Goal: Information Seeking & Learning: Understand process/instructions

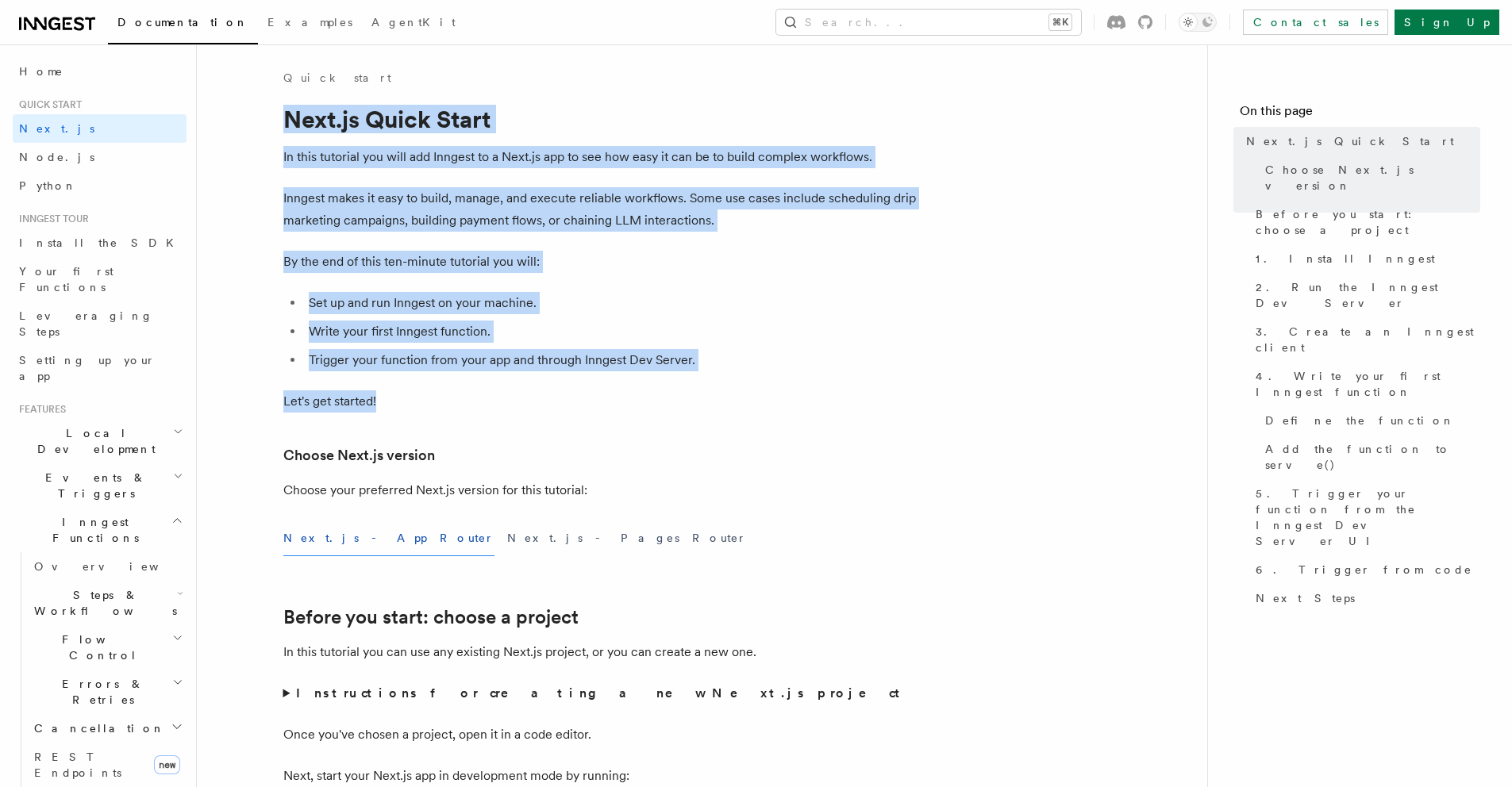
drag, startPoint x: 266, startPoint y: 111, endPoint x: 817, endPoint y: 399, distance: 621.7
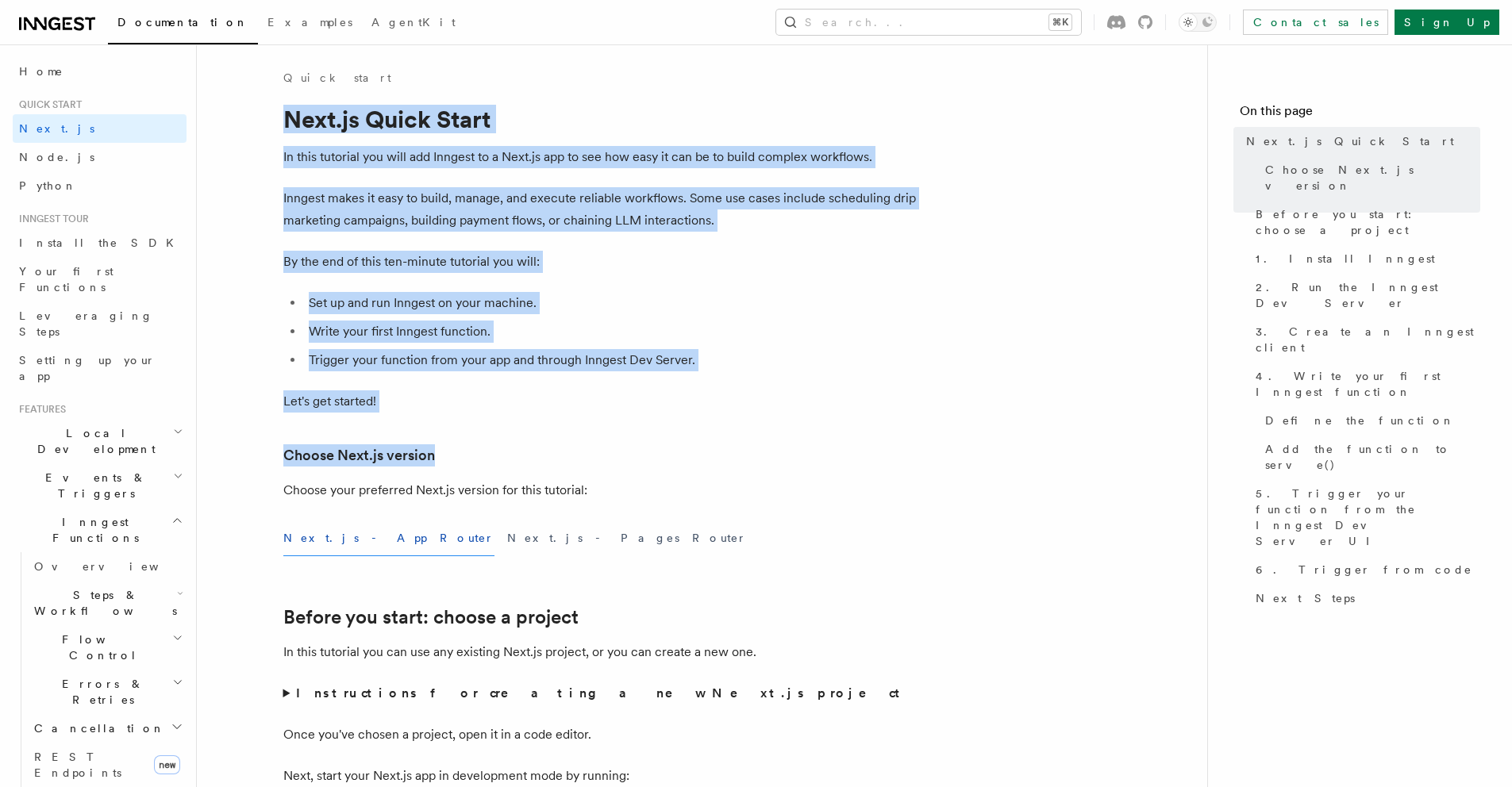
drag, startPoint x: 244, startPoint y: 103, endPoint x: 832, endPoint y: 462, distance: 688.9
drag, startPoint x: 427, startPoint y: 404, endPoint x: 244, endPoint y: 112, distance: 344.6
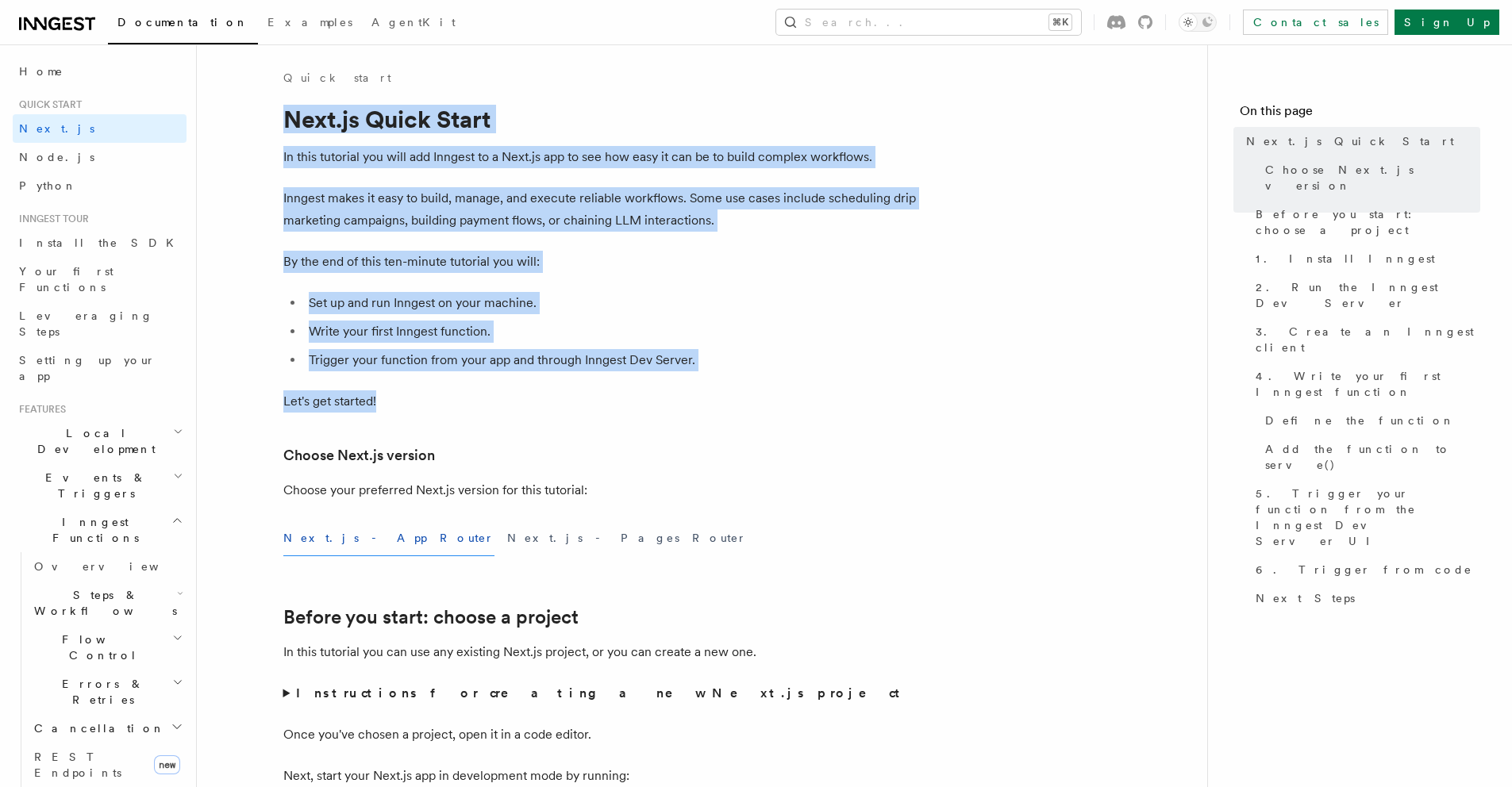
drag, startPoint x: 261, startPoint y: 116, endPoint x: 435, endPoint y: 430, distance: 359.0
drag, startPoint x: 417, startPoint y: 416, endPoint x: 279, endPoint y: 124, distance: 323.0
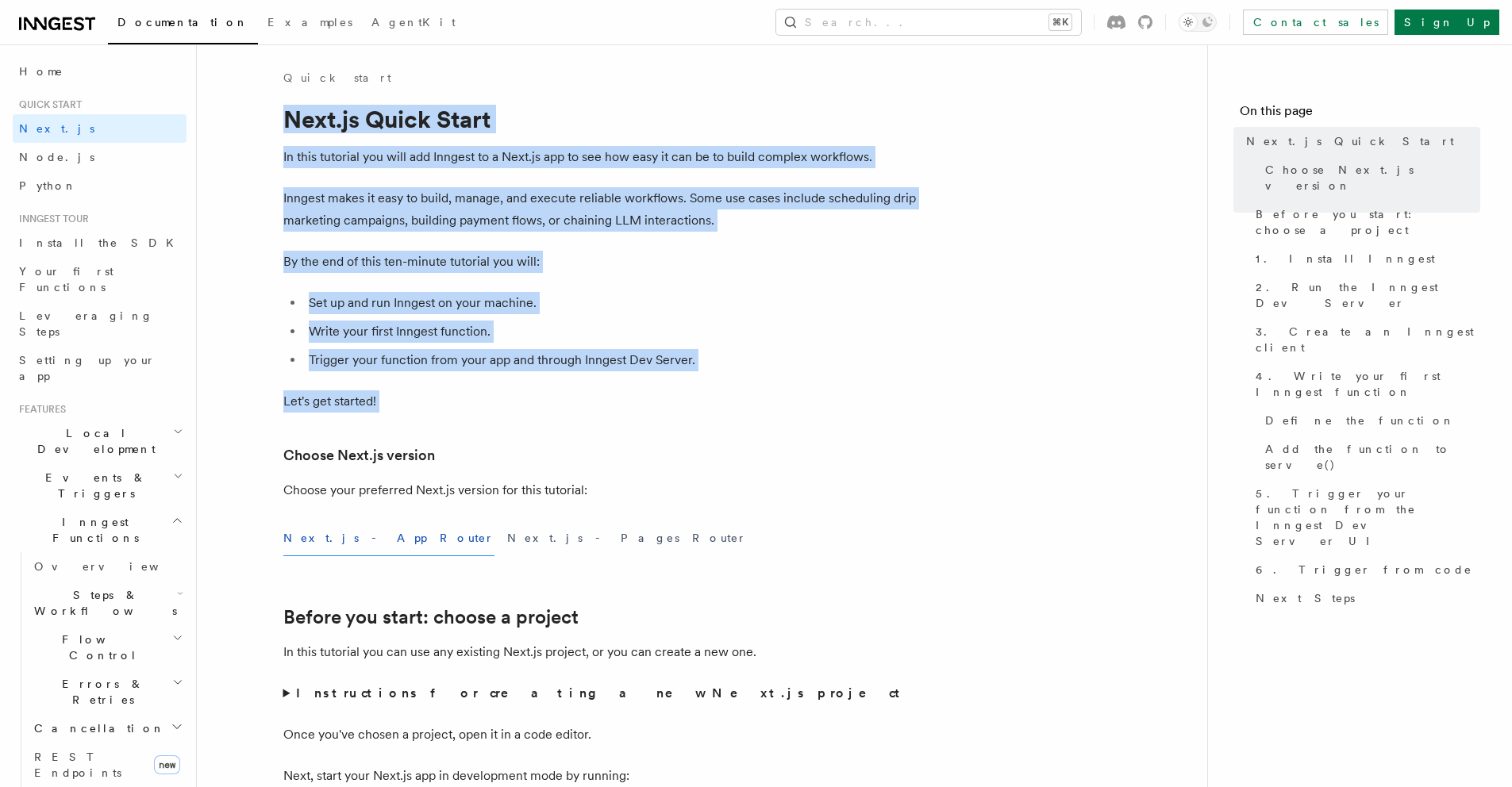
drag, startPoint x: 268, startPoint y: 111, endPoint x: 443, endPoint y: 408, distance: 344.7
click at [443, 408] on p "Let's get started!" at bounding box center [601, 401] width 635 height 22
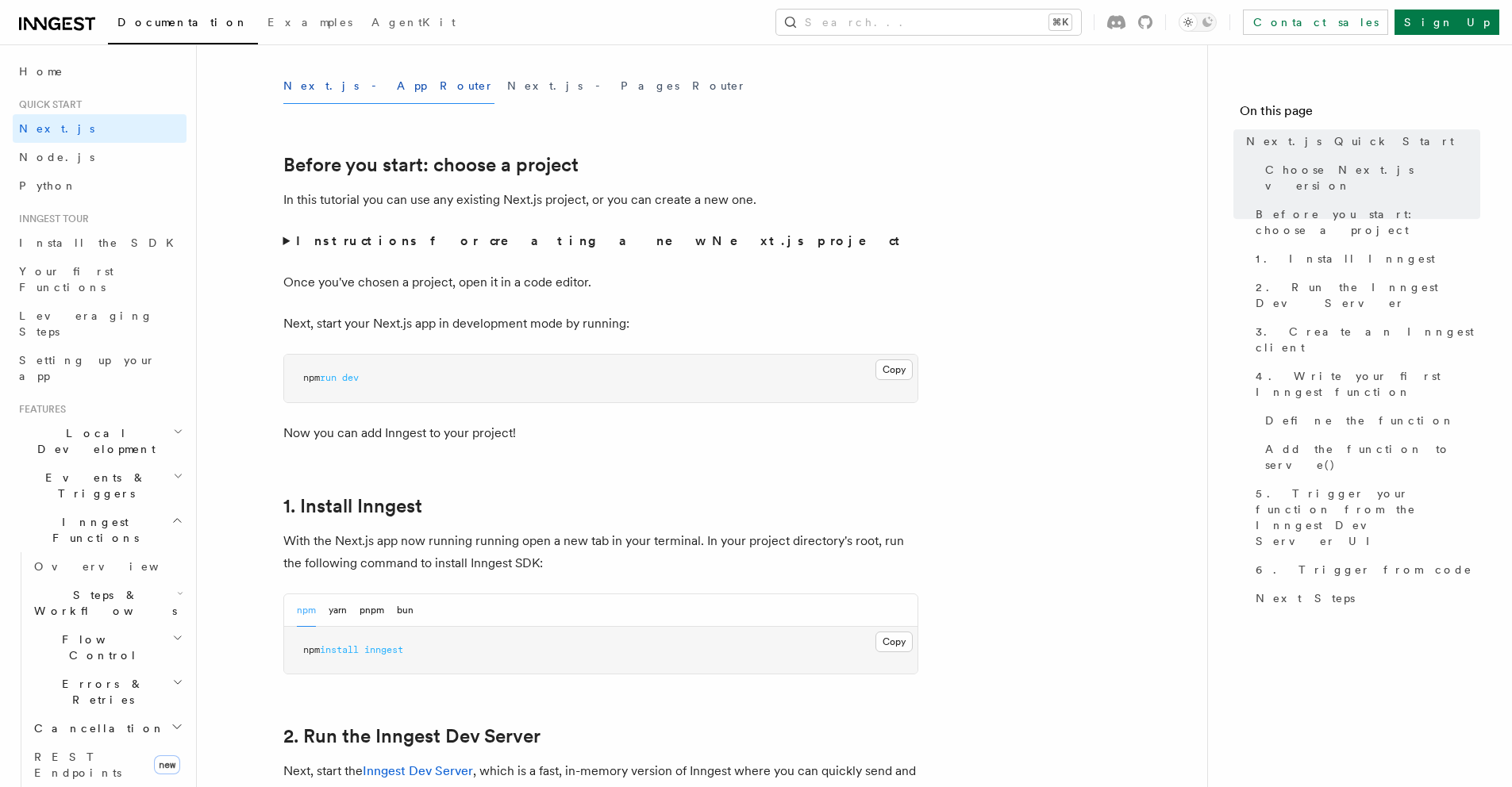
scroll to position [454, 0]
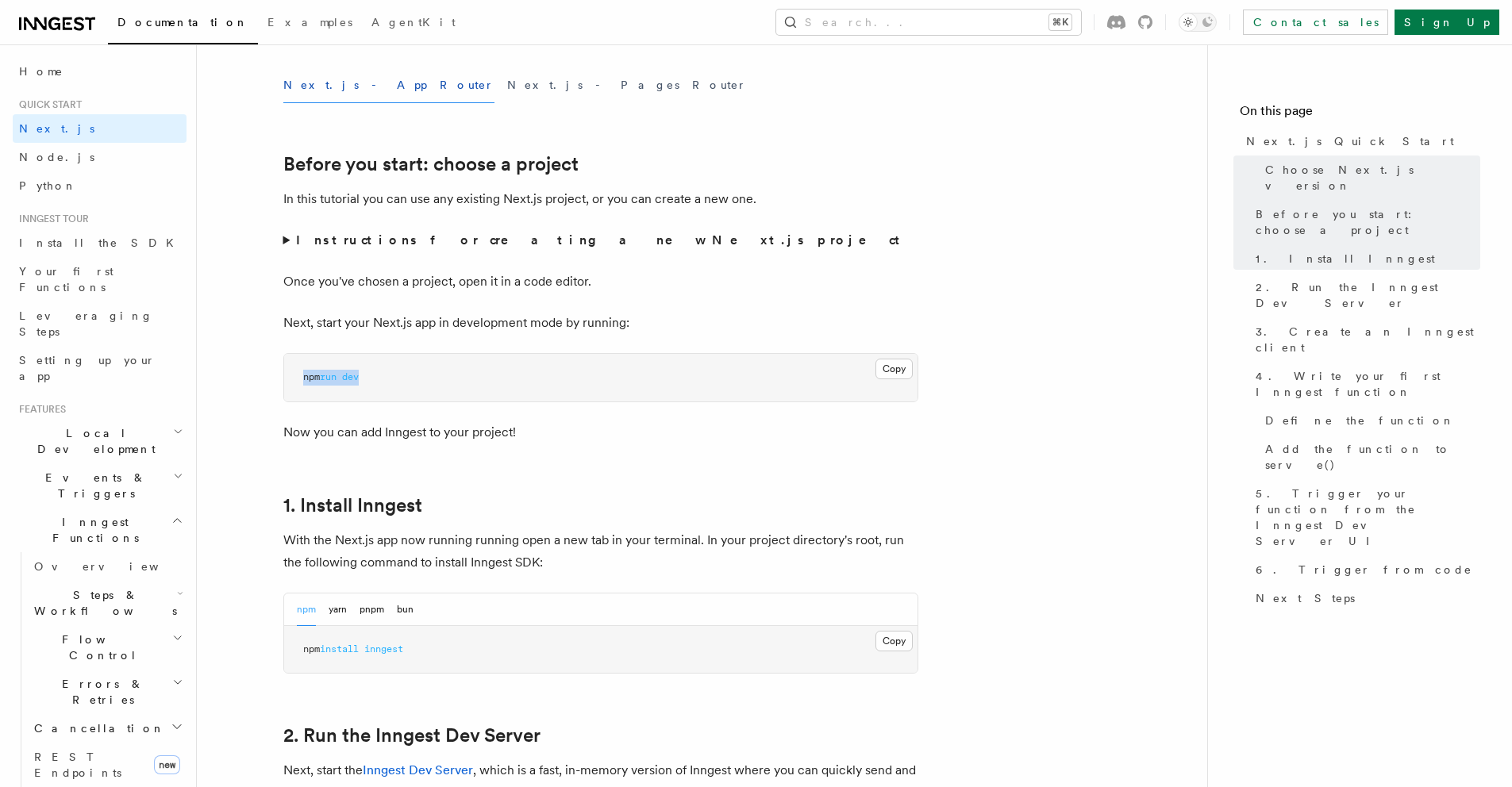
drag, startPoint x: 307, startPoint y: 379, endPoint x: 495, endPoint y: 378, distance: 188.0
click at [397, 378] on div "Copy Copied npm run dev" at bounding box center [601, 378] width 635 height 49
click at [495, 378] on pre "npm run dev" at bounding box center [601, 378] width 633 height 48
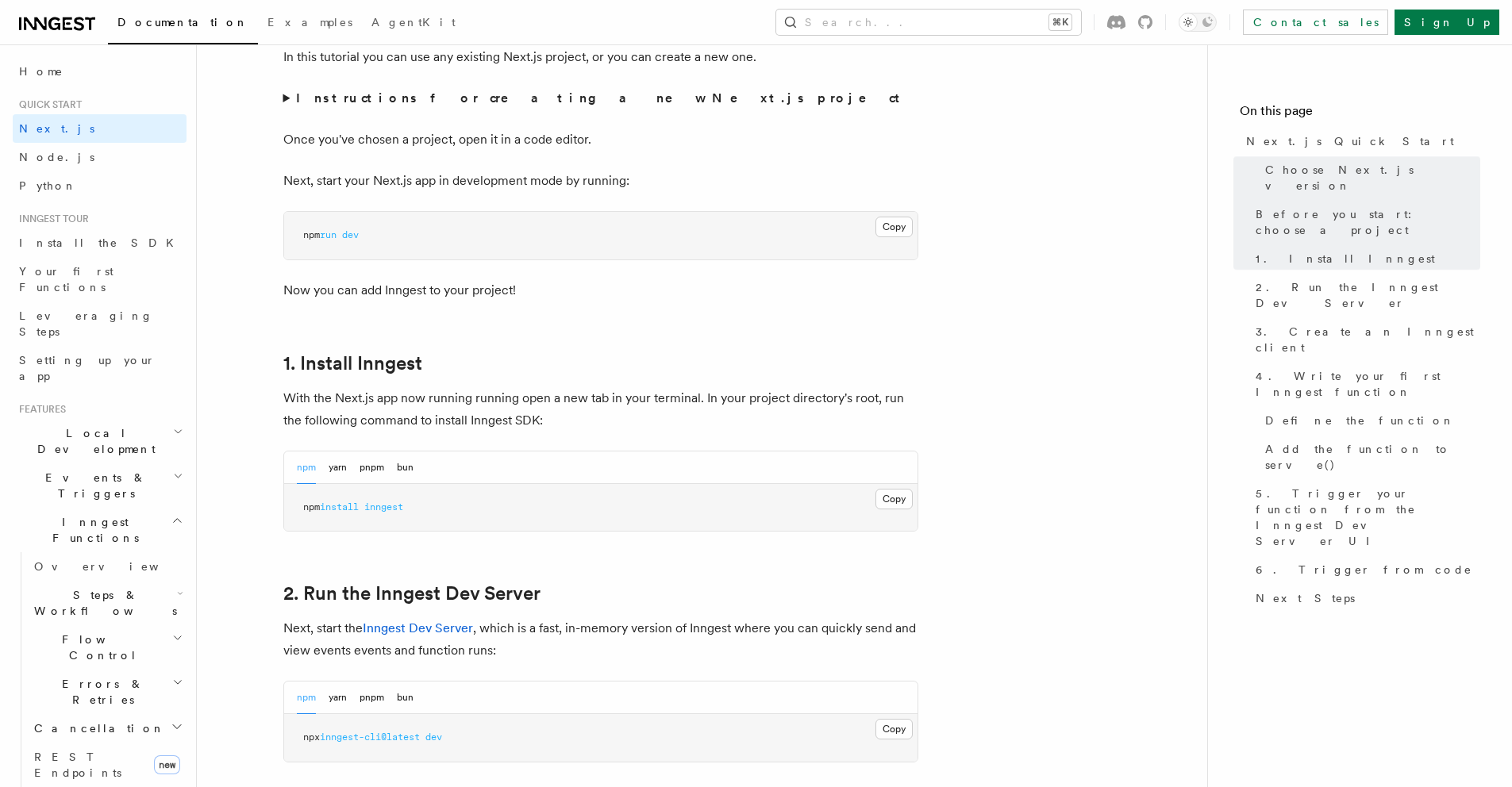
scroll to position [600, 0]
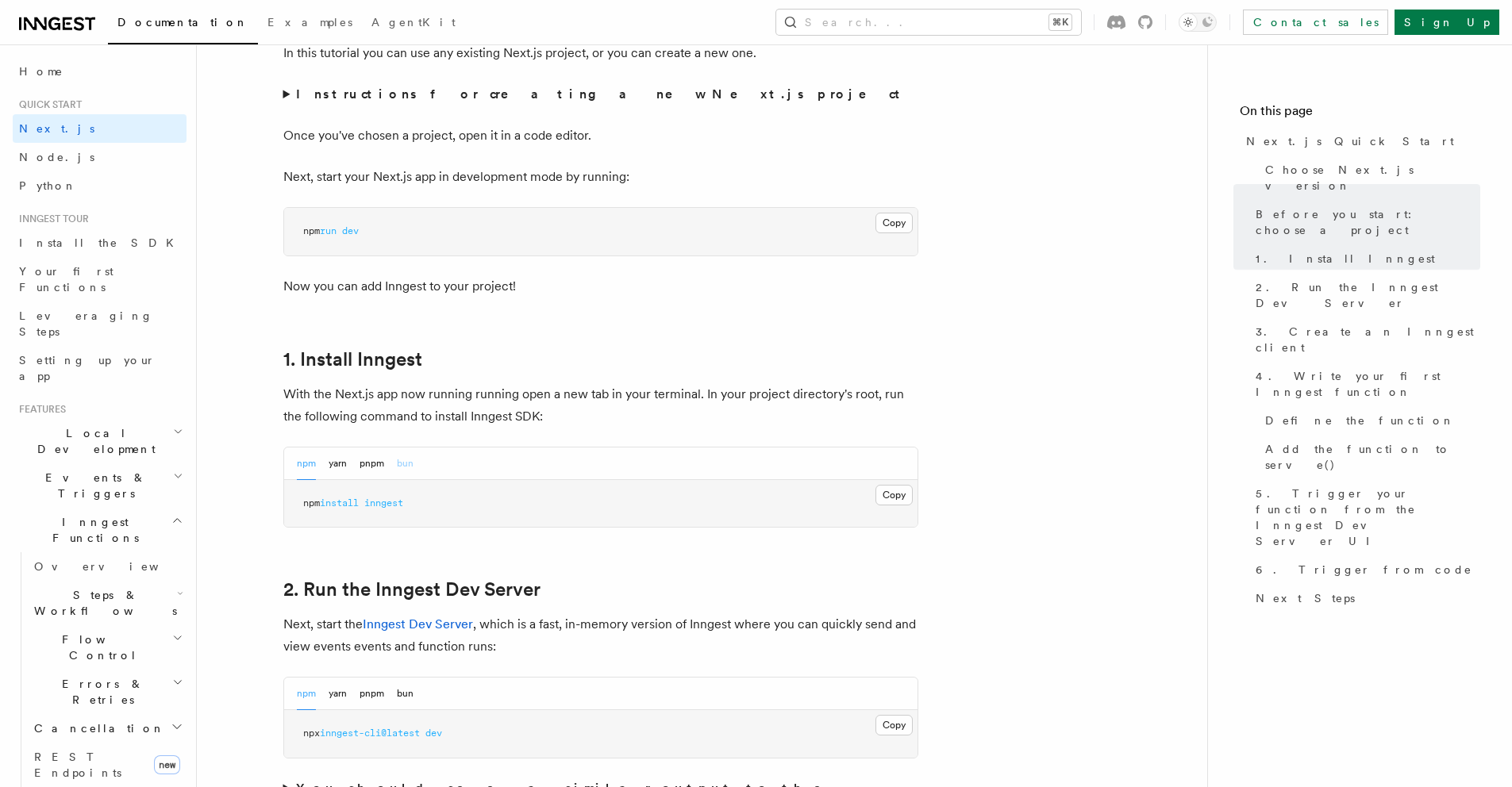
click at [405, 463] on button "bun" at bounding box center [405, 464] width 16 height 33
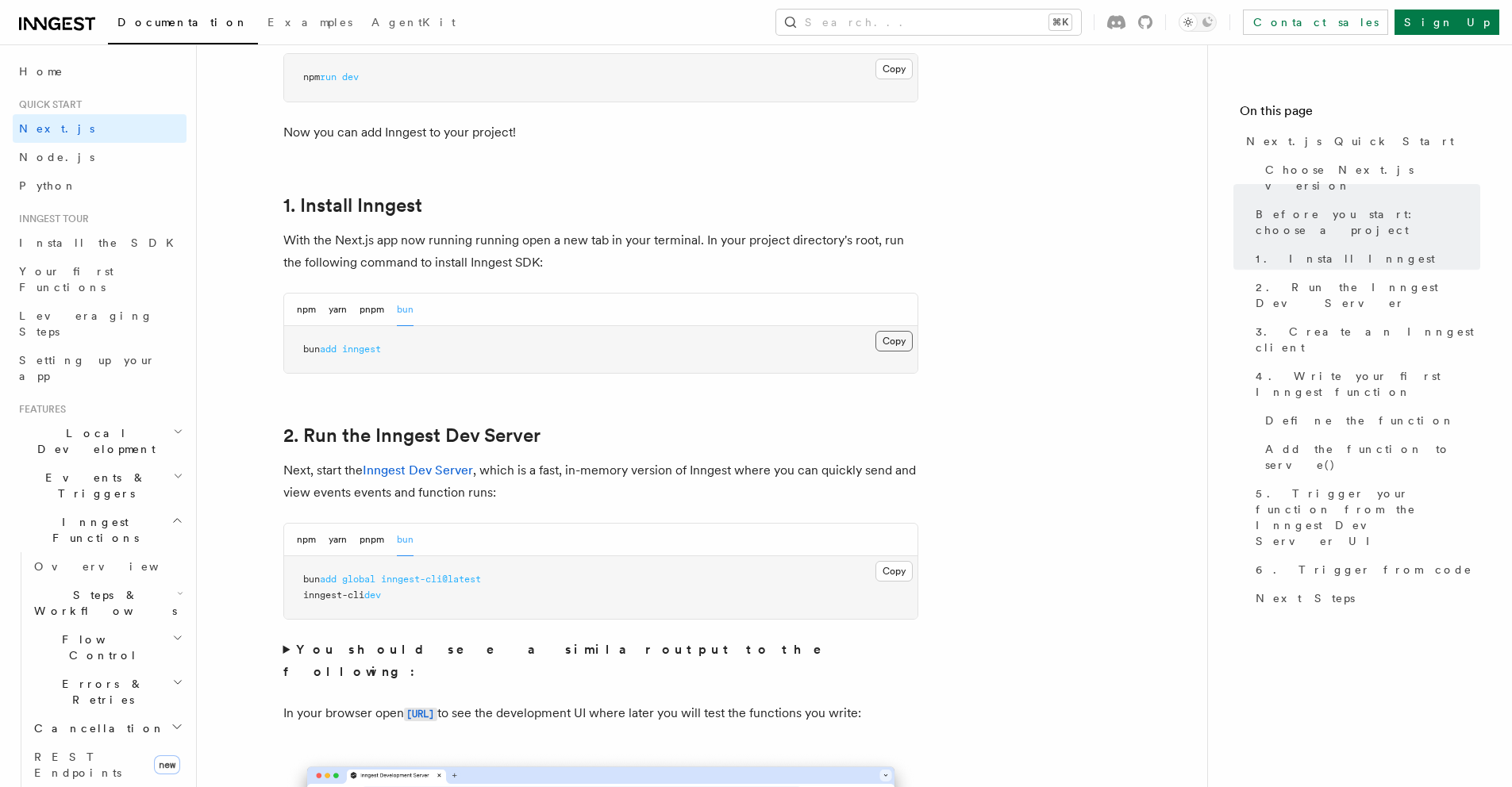
click at [889, 338] on button "Copy Copied" at bounding box center [894, 340] width 37 height 20
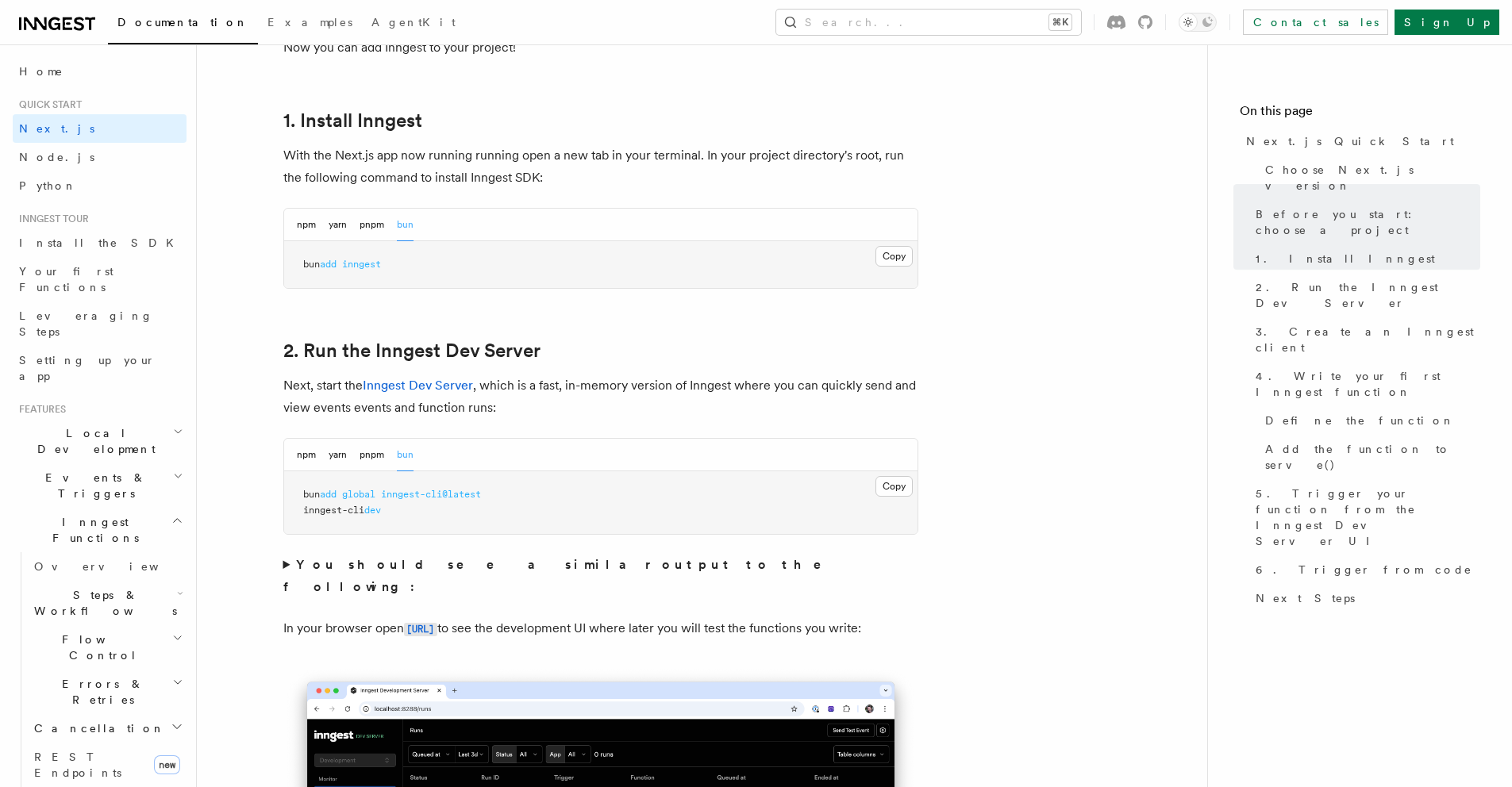
scroll to position [847, 0]
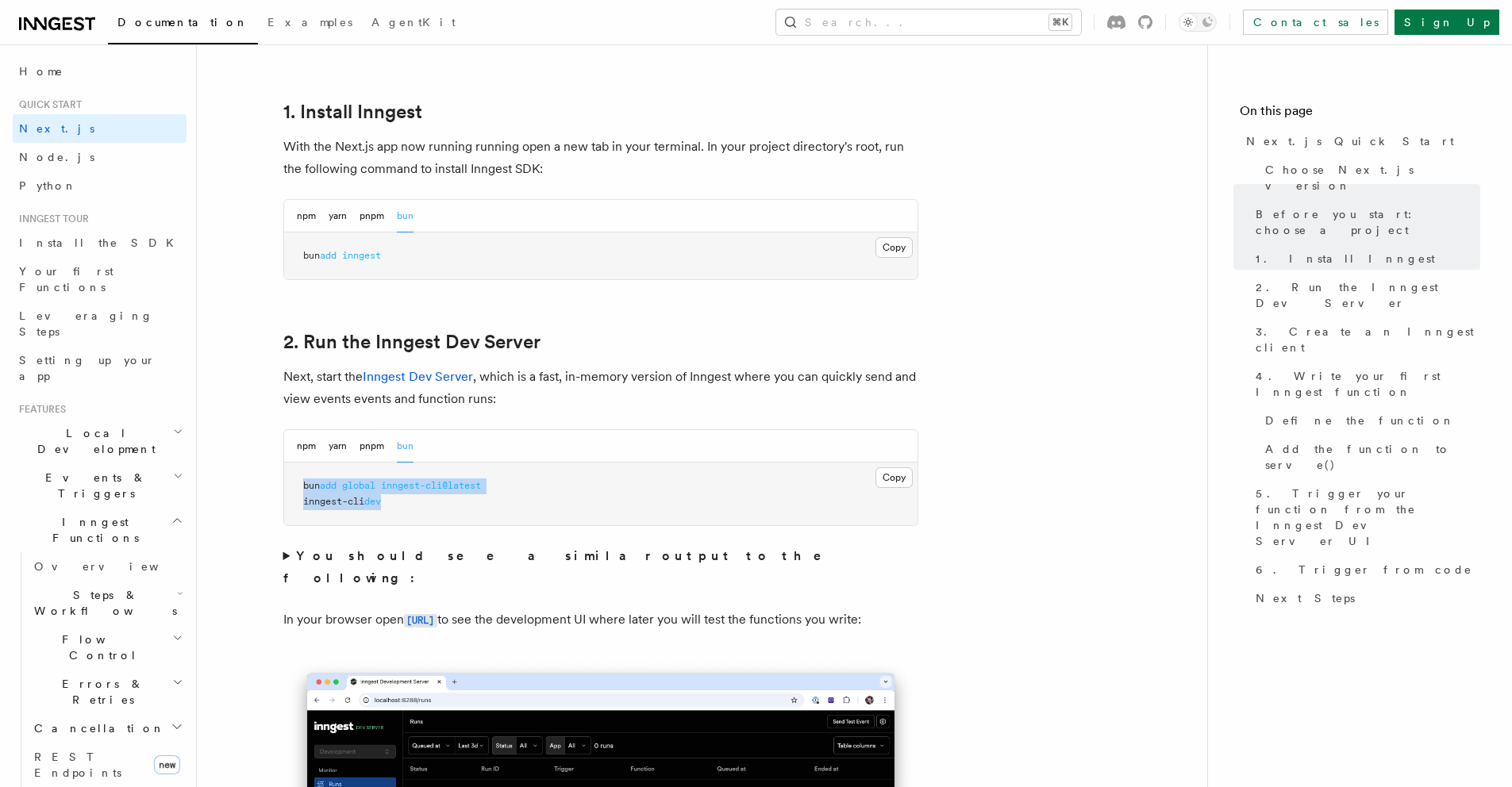
drag, startPoint x: 308, startPoint y: 490, endPoint x: 495, endPoint y: 508, distance: 187.9
click at [495, 508] on pre "bun add global inngest-cli@latest inngest-cli dev" at bounding box center [601, 494] width 633 height 62
click at [889, 475] on button "Copy Copied" at bounding box center [894, 477] width 37 height 20
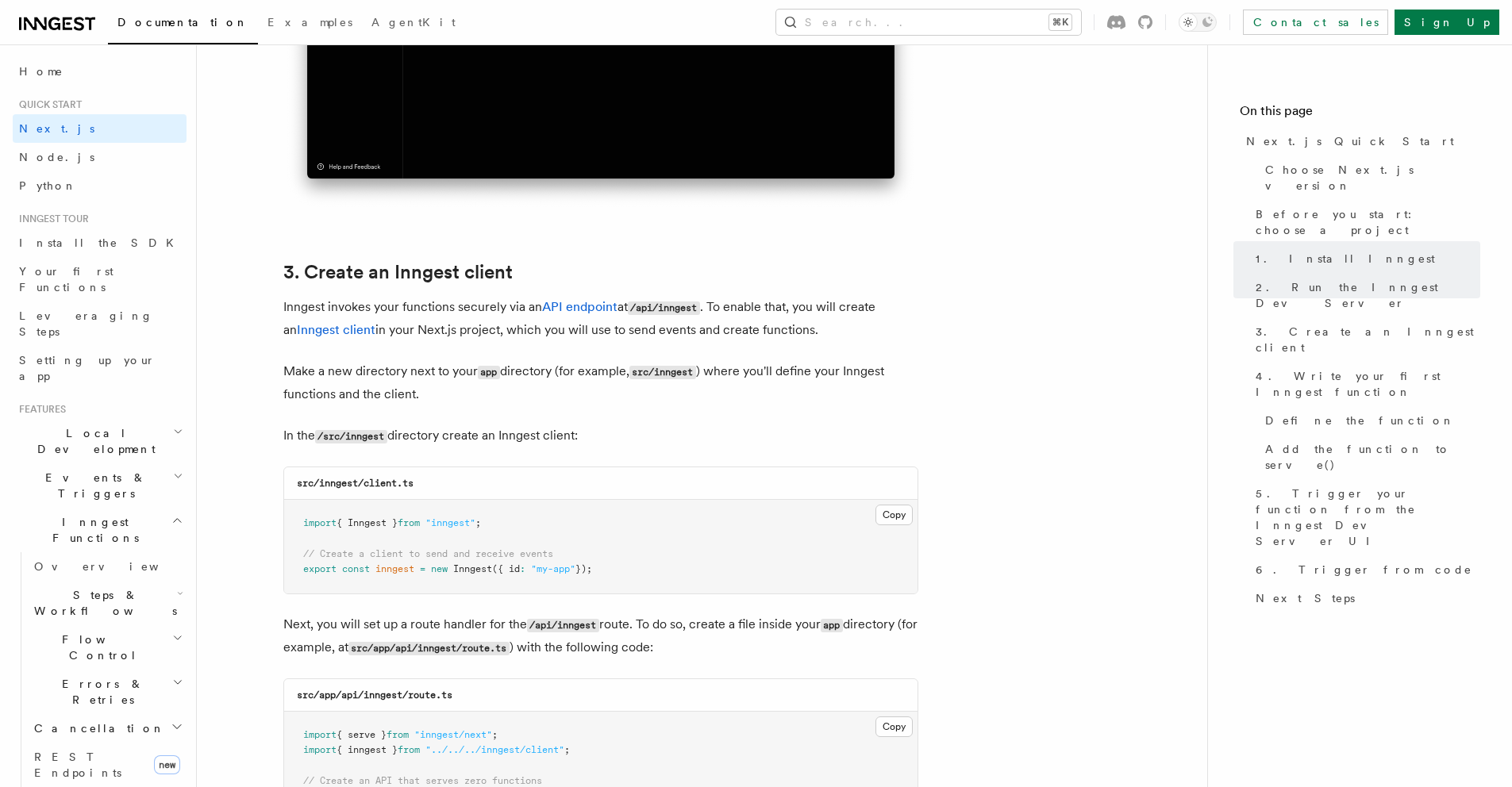
scroll to position [1694, 0]
click at [472, 501] on pre "import { Inngest } from "inngest" ; // Create a client to send and receive even…" at bounding box center [601, 545] width 633 height 93
click at [881, 517] on button "Copy Copied" at bounding box center [894, 513] width 37 height 20
click at [885, 515] on button "Copy Copied" at bounding box center [894, 513] width 37 height 20
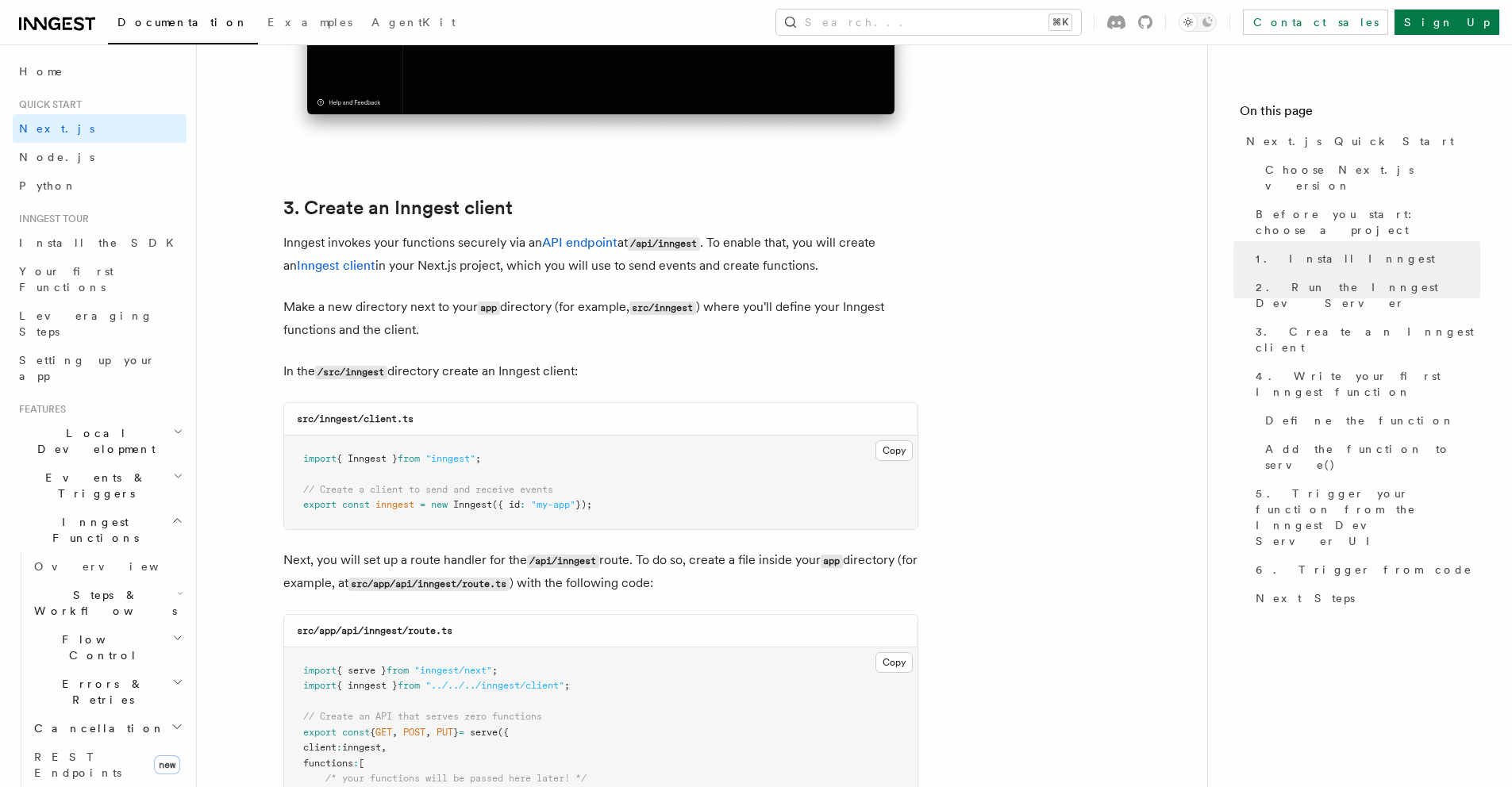
scroll to position [2001, 0]
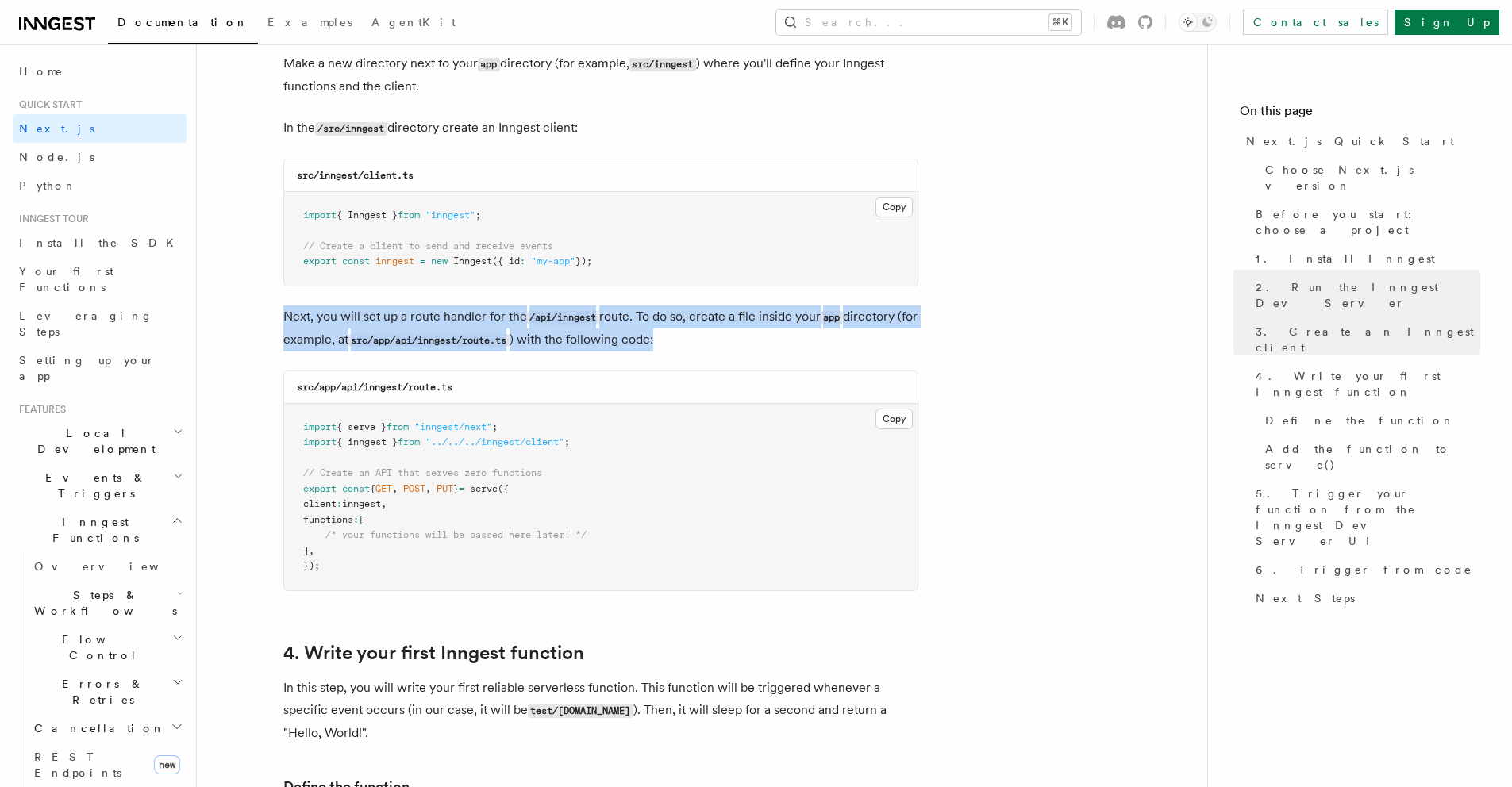
drag, startPoint x: 270, startPoint y: 315, endPoint x: 791, endPoint y: 335, distance: 521.4
click at [791, 335] on p "Next, you will set up a route handler for the /api/inngest route. To do so, cre…" at bounding box center [601, 329] width 635 height 46
drag, startPoint x: 608, startPoint y: 331, endPoint x: 314, endPoint y: 311, distance: 294.7
click at [339, 311] on p "Next, you will set up a route handler for the /api/inngest route. To do so, cre…" at bounding box center [601, 329] width 635 height 46
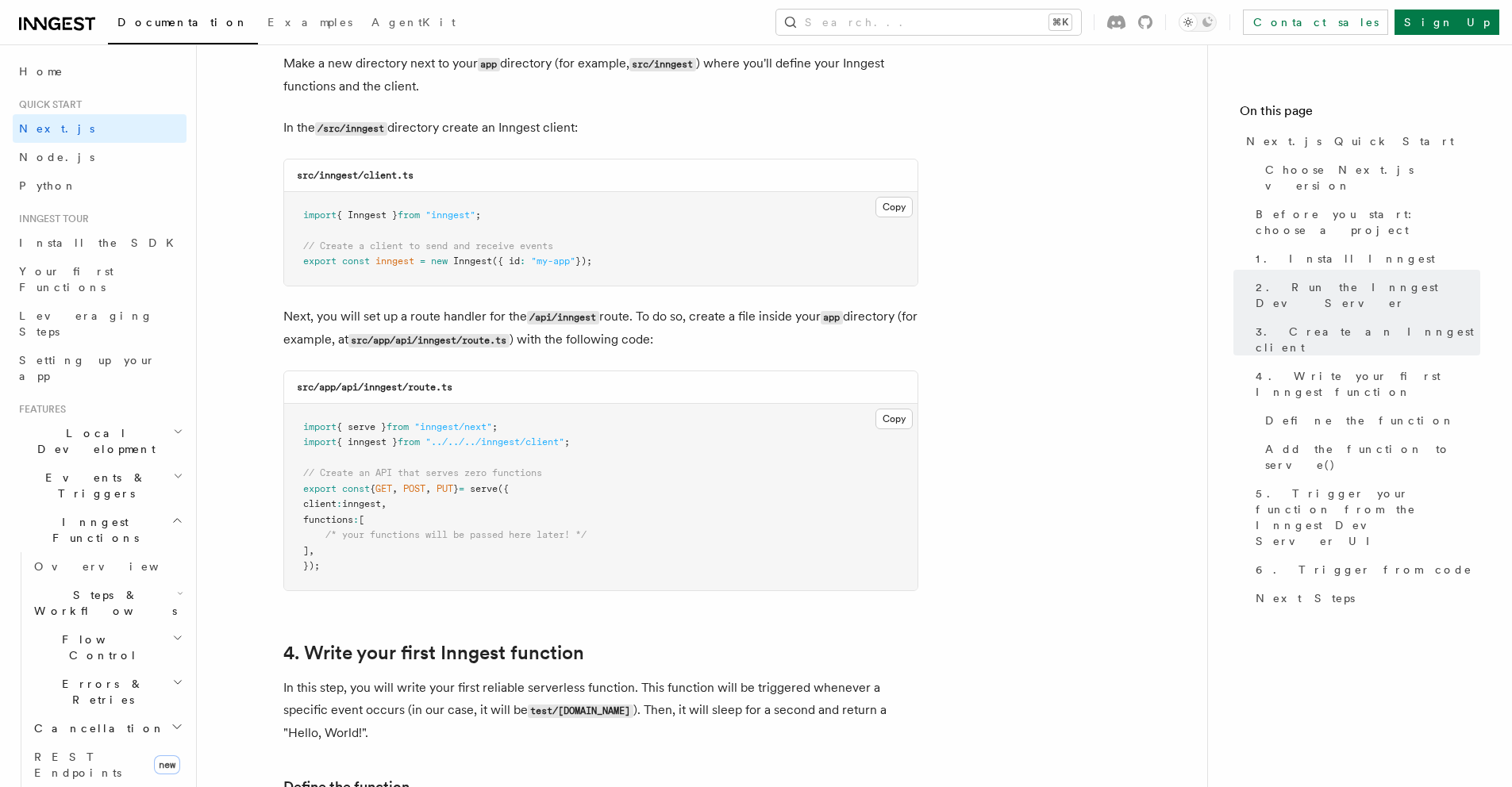
click at [310, 312] on p "Next, you will set up a route handler for the /api/inngest route. To do so, cre…" at bounding box center [601, 329] width 635 height 46
drag, startPoint x: 290, startPoint y: 386, endPoint x: 530, endPoint y: 387, distance: 240.0
click at [524, 389] on div "src/app/api/inngest/route.ts" at bounding box center [601, 388] width 633 height 33
click at [357, 412] on pre "import { serve } from "inngest/next" ; import { inngest } from "../../../innges…" at bounding box center [601, 497] width 633 height 186
drag, startPoint x: 356, startPoint y: 389, endPoint x: 582, endPoint y: 386, distance: 226.0
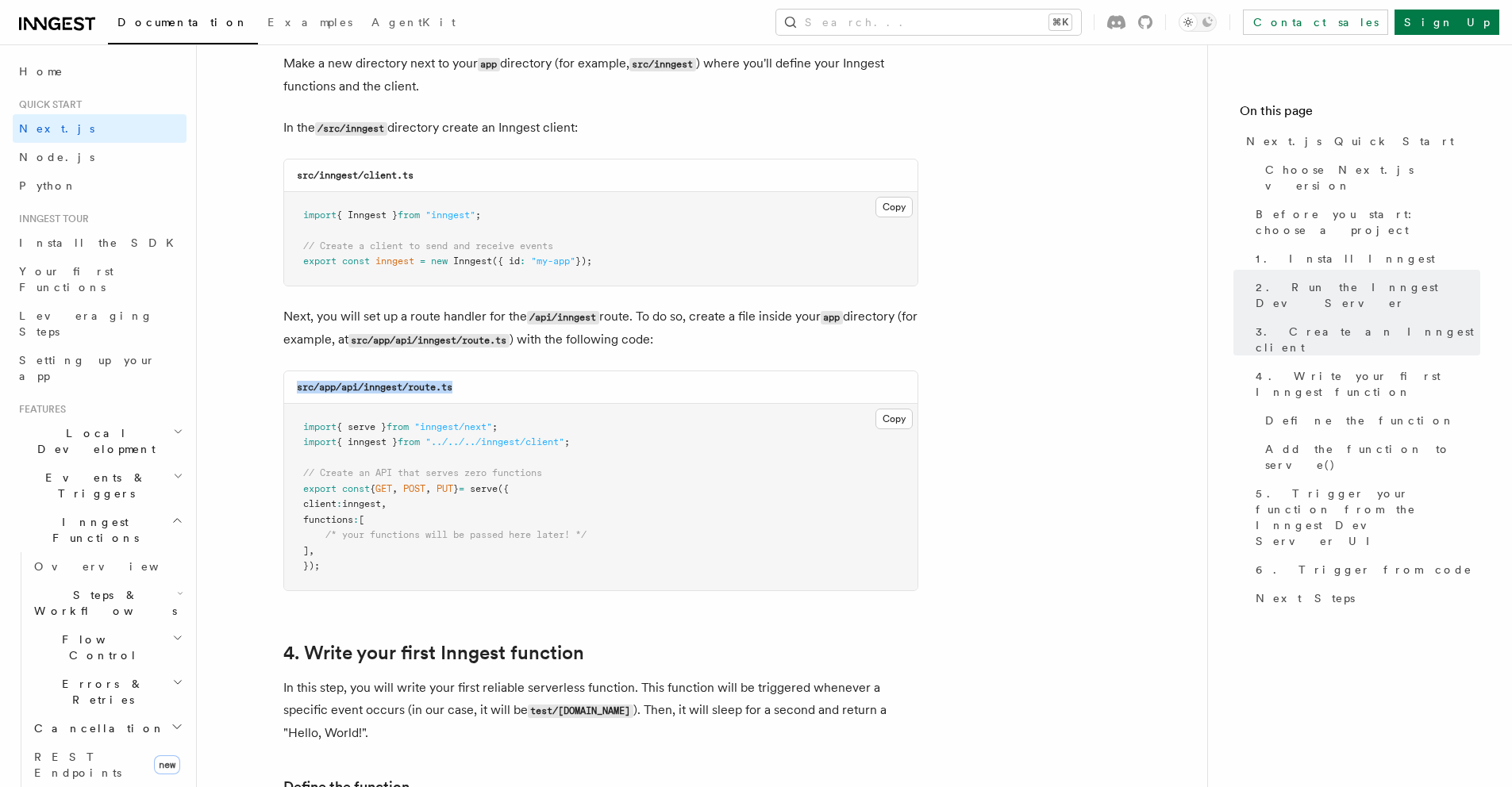
click at [866, 453] on pre "import { serve } from "inngest/next" ; import { inngest } from "../../../innges…" at bounding box center [601, 497] width 633 height 186
click at [907, 419] on button "Copy Copied" at bounding box center [894, 418] width 37 height 20
click at [428, 588] on pre "import { serve } from "inngest/next" ; import { inngest } from "../../../innges…" at bounding box center [601, 497] width 633 height 186
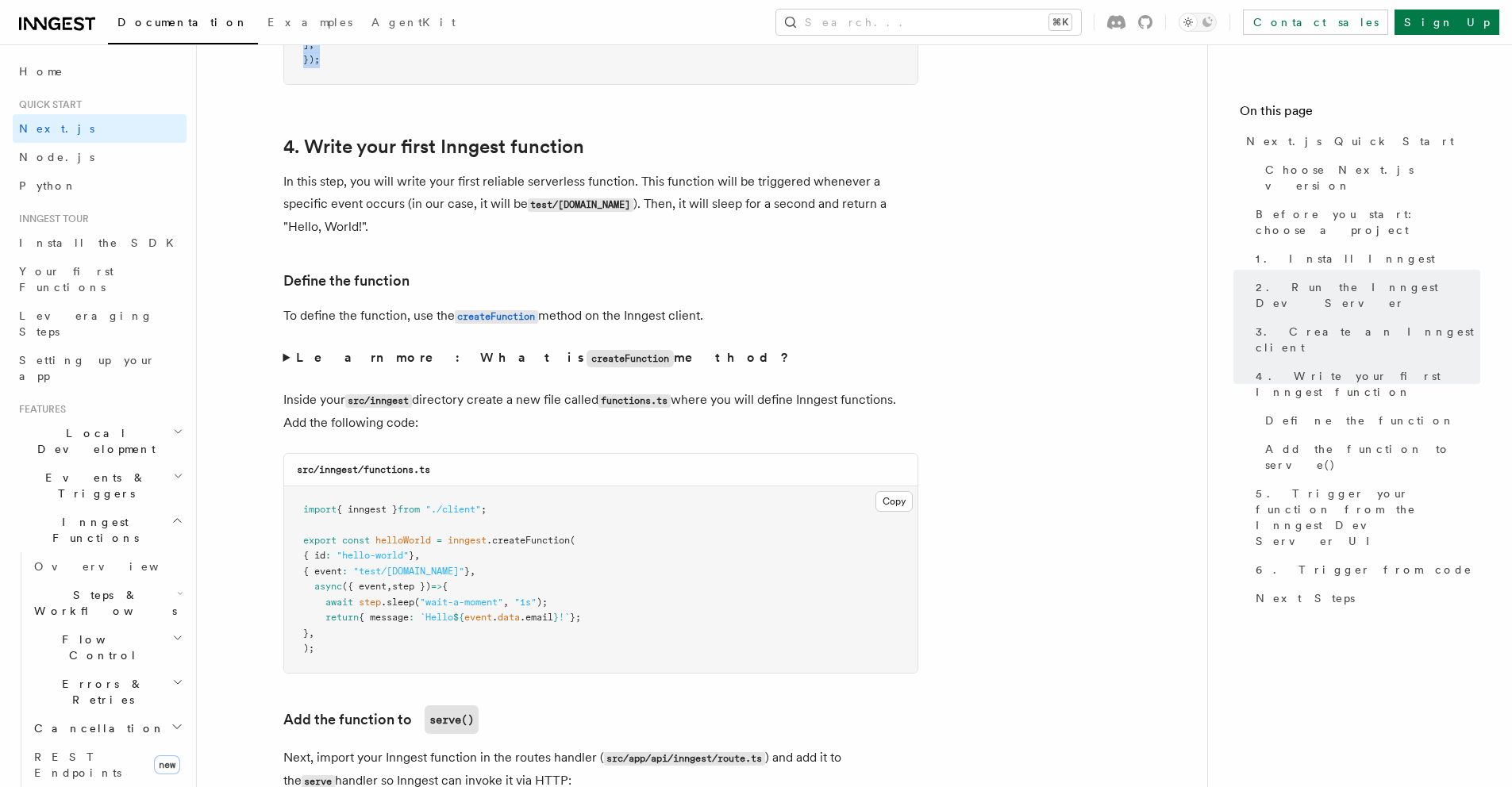
scroll to position [2616, 0]
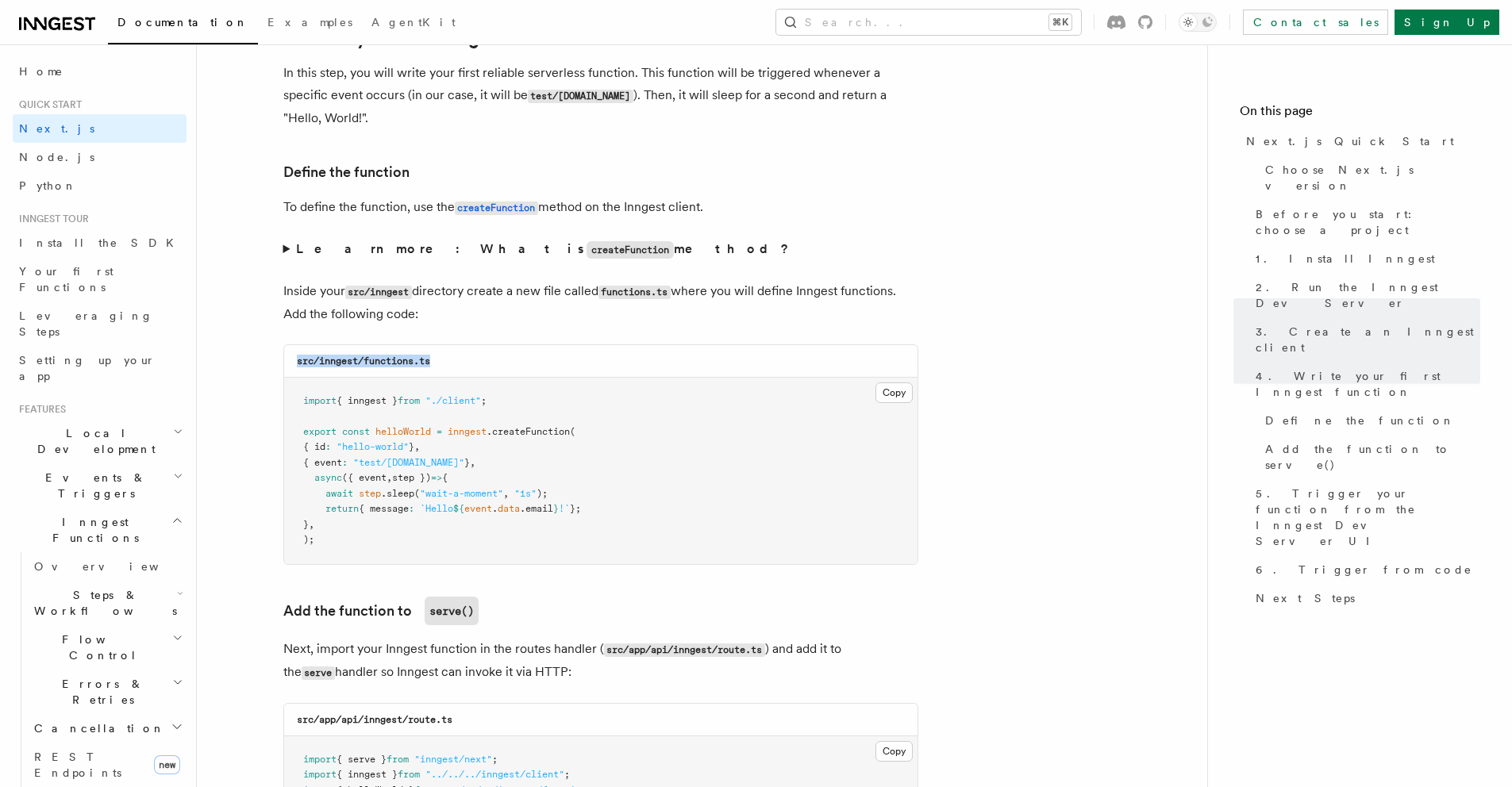
drag, startPoint x: 299, startPoint y: 365, endPoint x: 513, endPoint y: 357, distance: 214.1
click at [497, 357] on div "src/inngest/functions.ts" at bounding box center [601, 361] width 633 height 33
click at [670, 385] on pre "import { inngest } from "./client" ; export const helloWorld = inngest .createF…" at bounding box center [601, 471] width 633 height 186
click at [881, 391] on button "Copy Copied" at bounding box center [894, 392] width 37 height 20
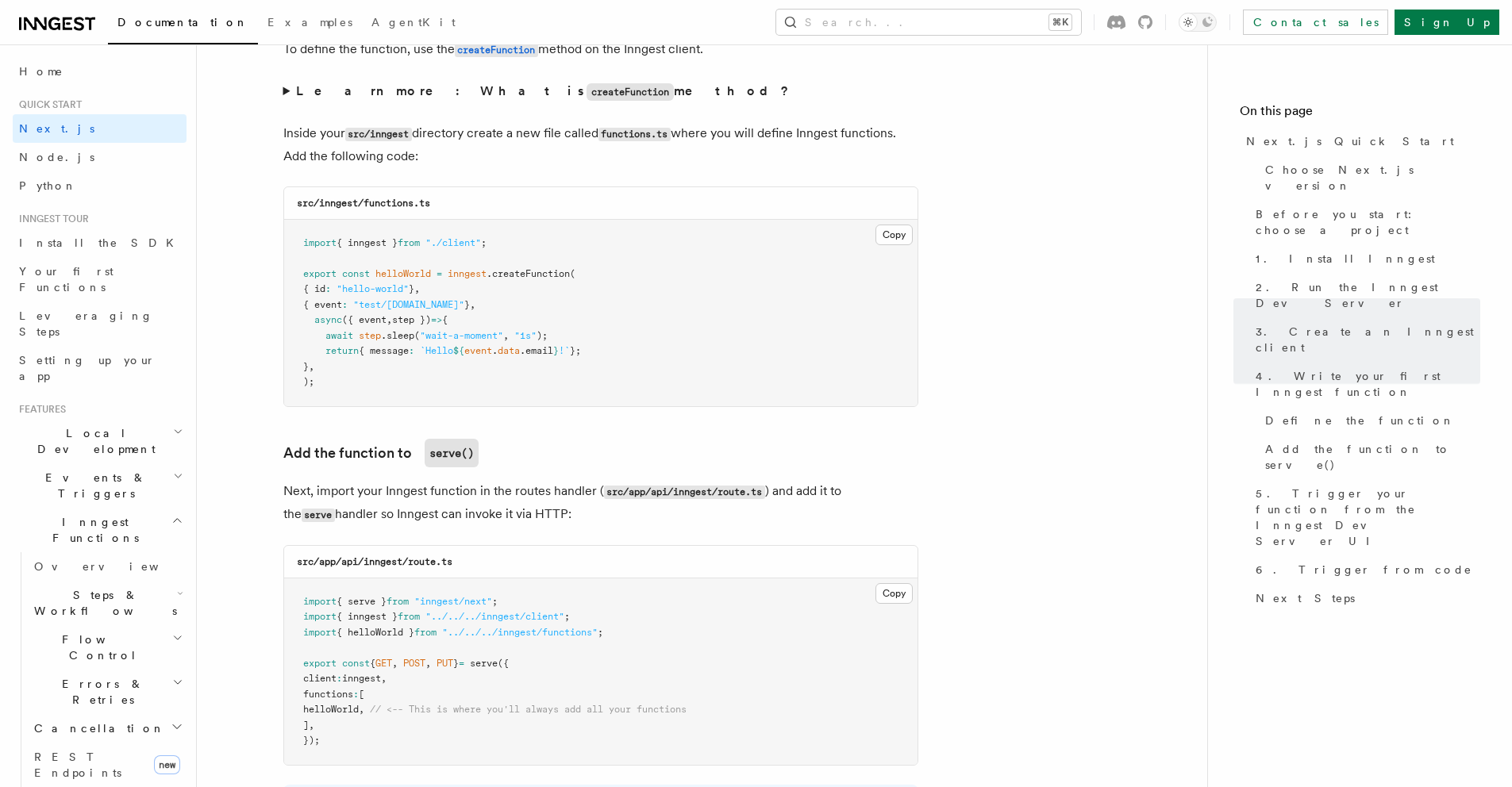
scroll to position [2779, 0]
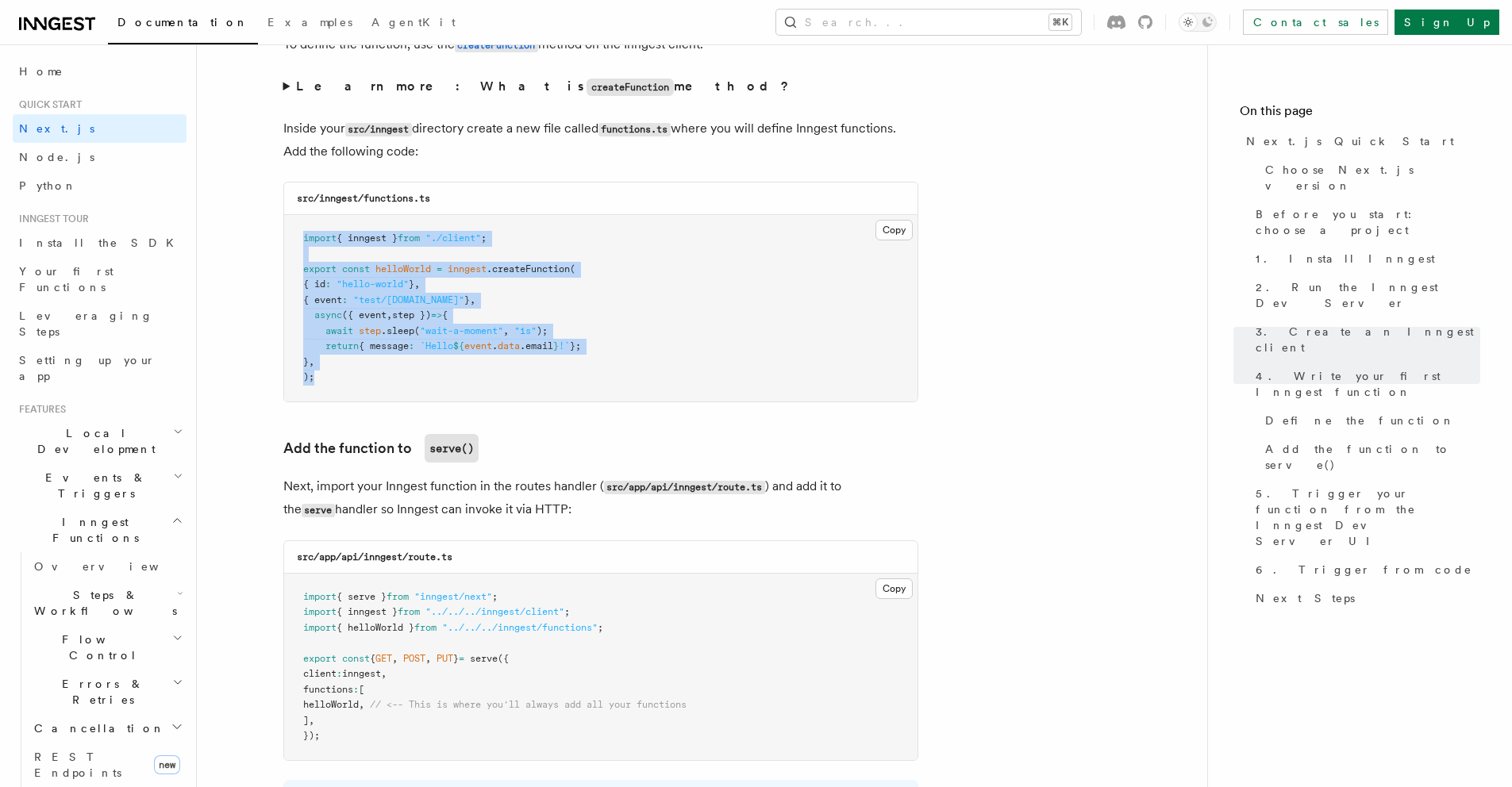
drag, startPoint x: 299, startPoint y: 234, endPoint x: 384, endPoint y: 385, distance: 173.3
click at [384, 385] on pre "import { inngest } from "./client" ; export const helloWorld = inngest .createF…" at bounding box center [601, 308] width 633 height 186
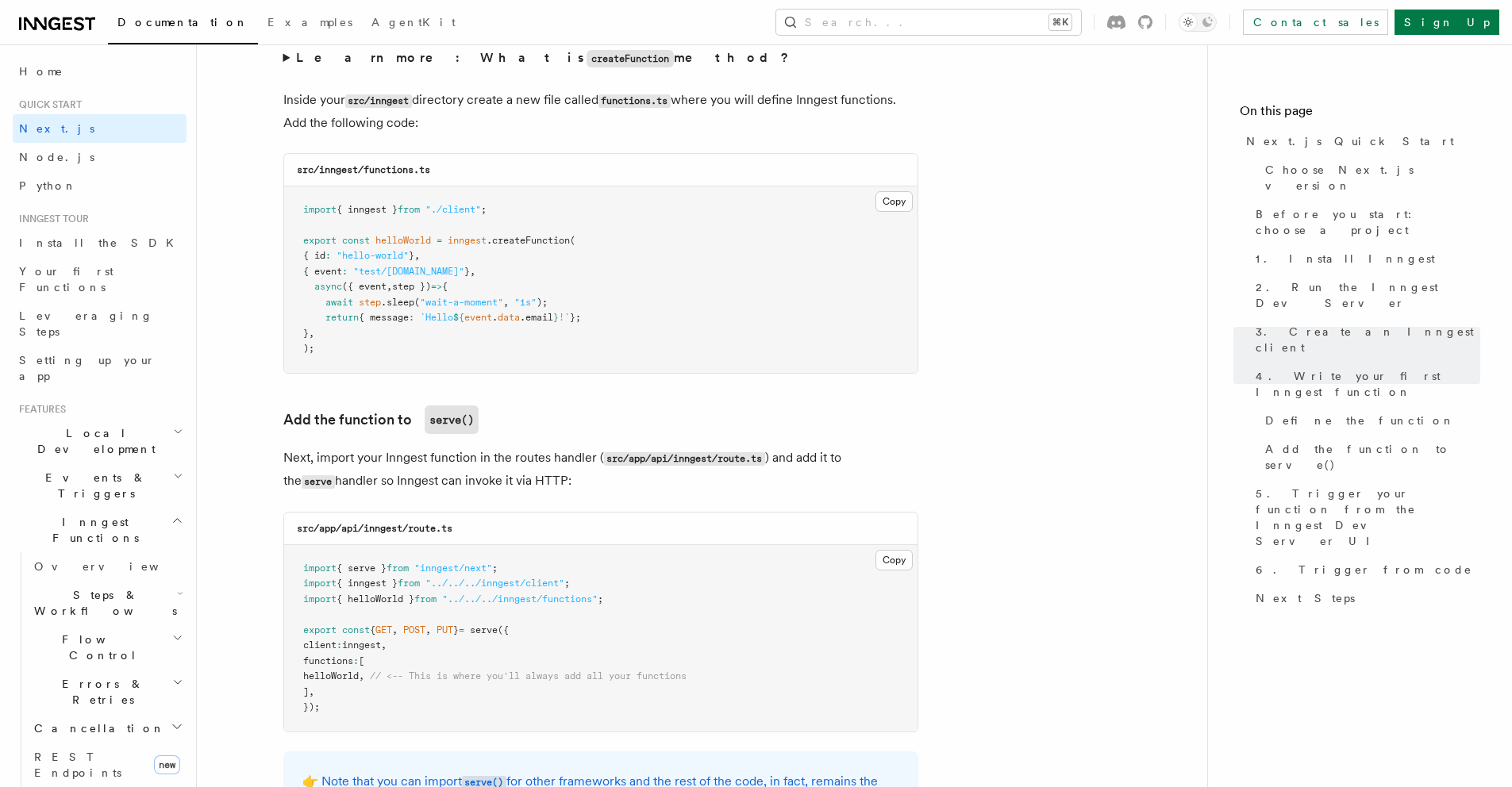
scroll to position [2809, 0]
drag, startPoint x: 397, startPoint y: 471, endPoint x: 636, endPoint y: 497, distance: 240.4
click at [578, 489] on p "Next, import your Inngest function in the routes handler ( src/app/api/inngest/…" at bounding box center [601, 468] width 635 height 46
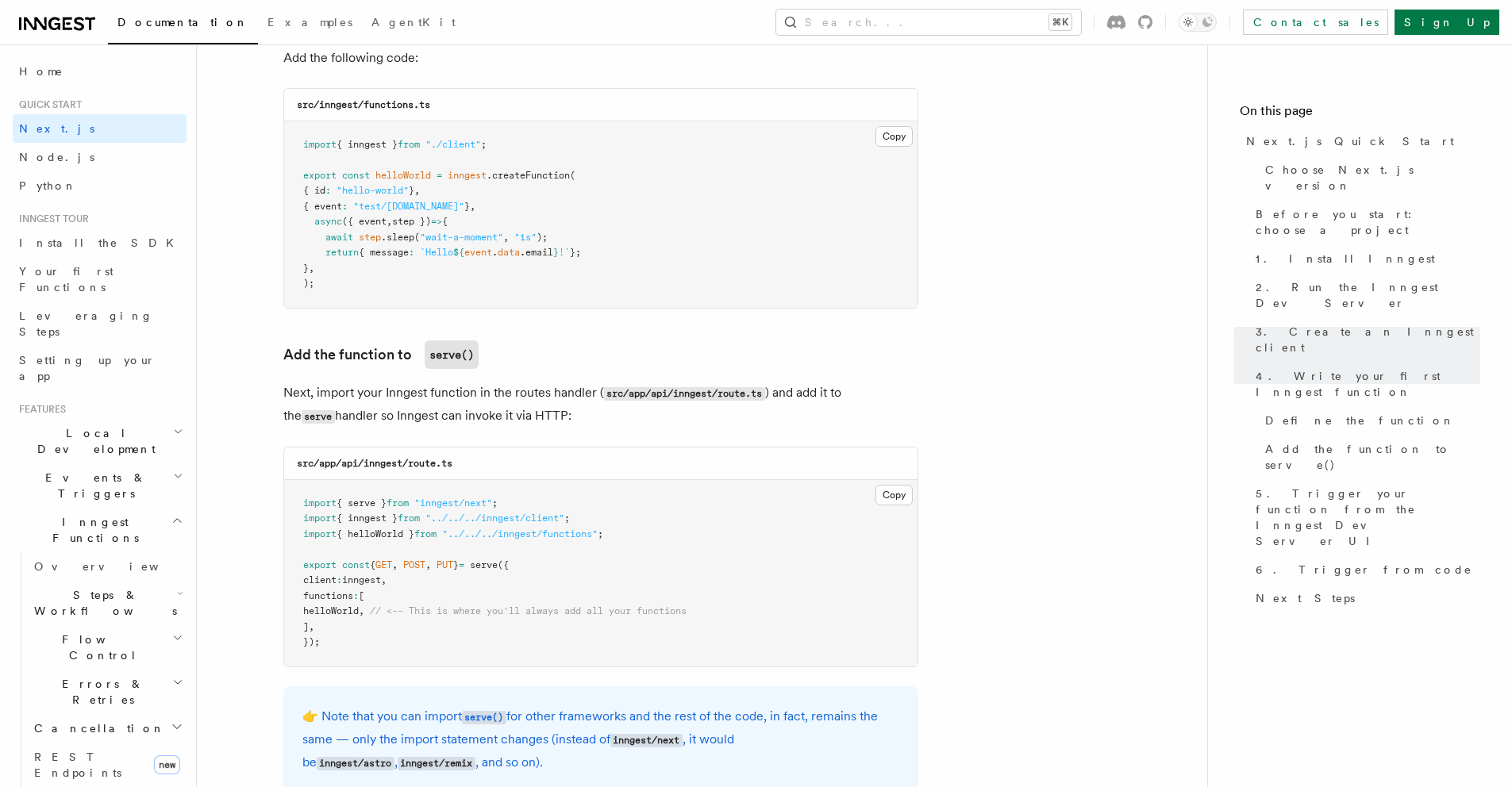
scroll to position [2874, 0]
click at [343, 611] on span "helloWorld" at bounding box center [331, 610] width 56 height 12
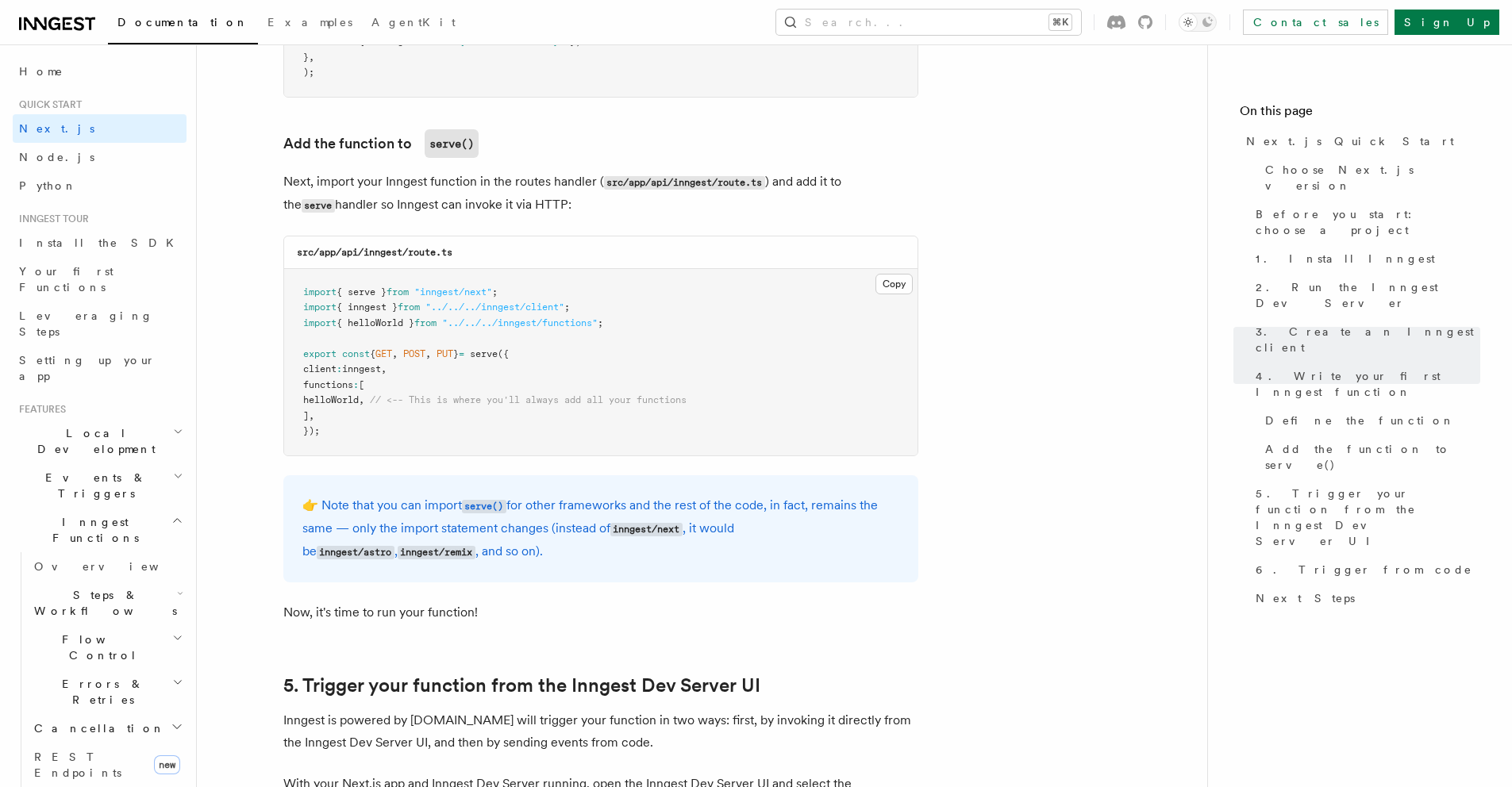
scroll to position [3143, 0]
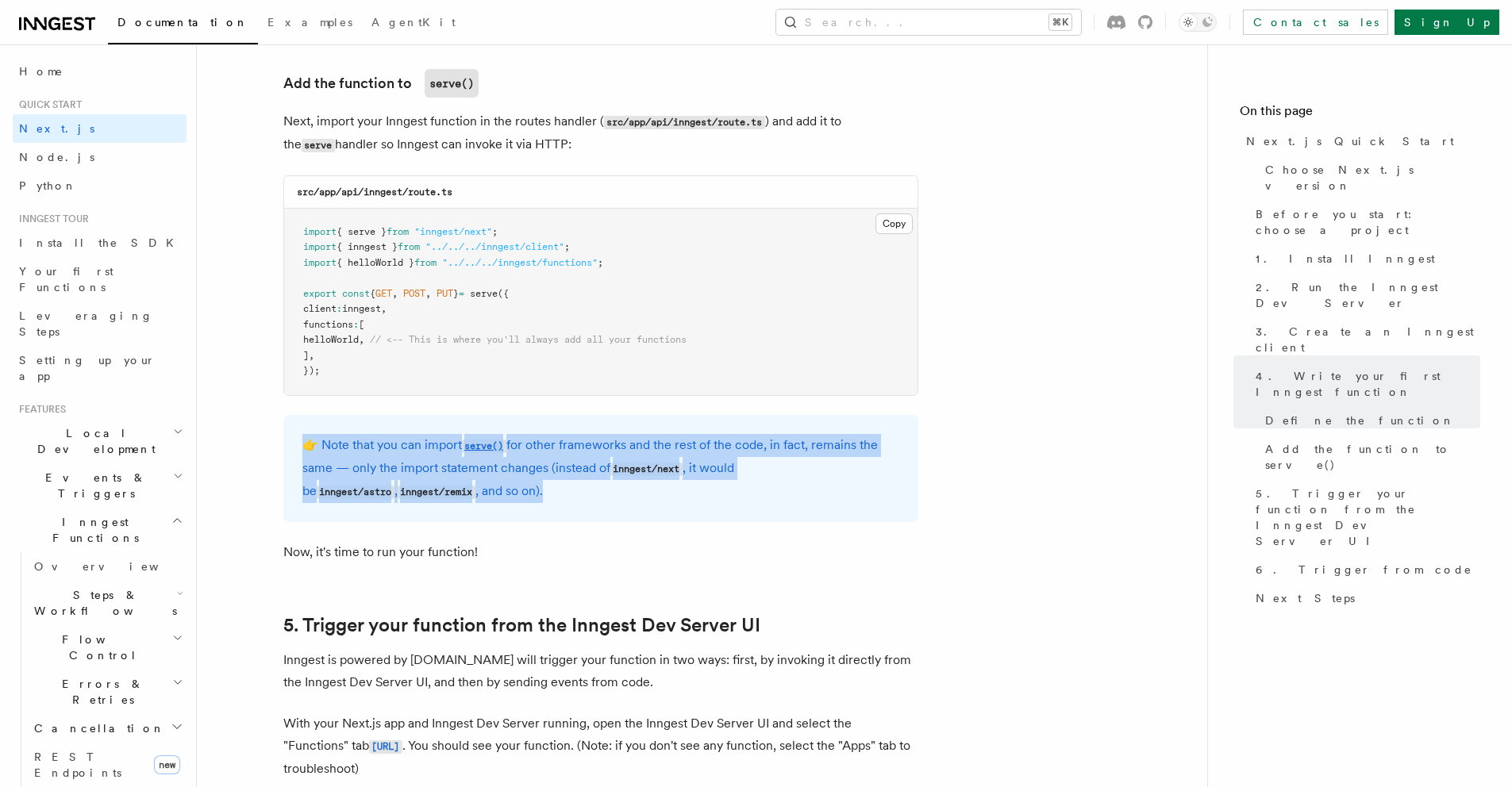
drag, startPoint x: 276, startPoint y: 440, endPoint x: 561, endPoint y: 497, distance: 290.6
click at [561, 497] on p "👉 Note that you can import serve() for other frameworks and the rest of the cod…" at bounding box center [601, 469] width 597 height 69
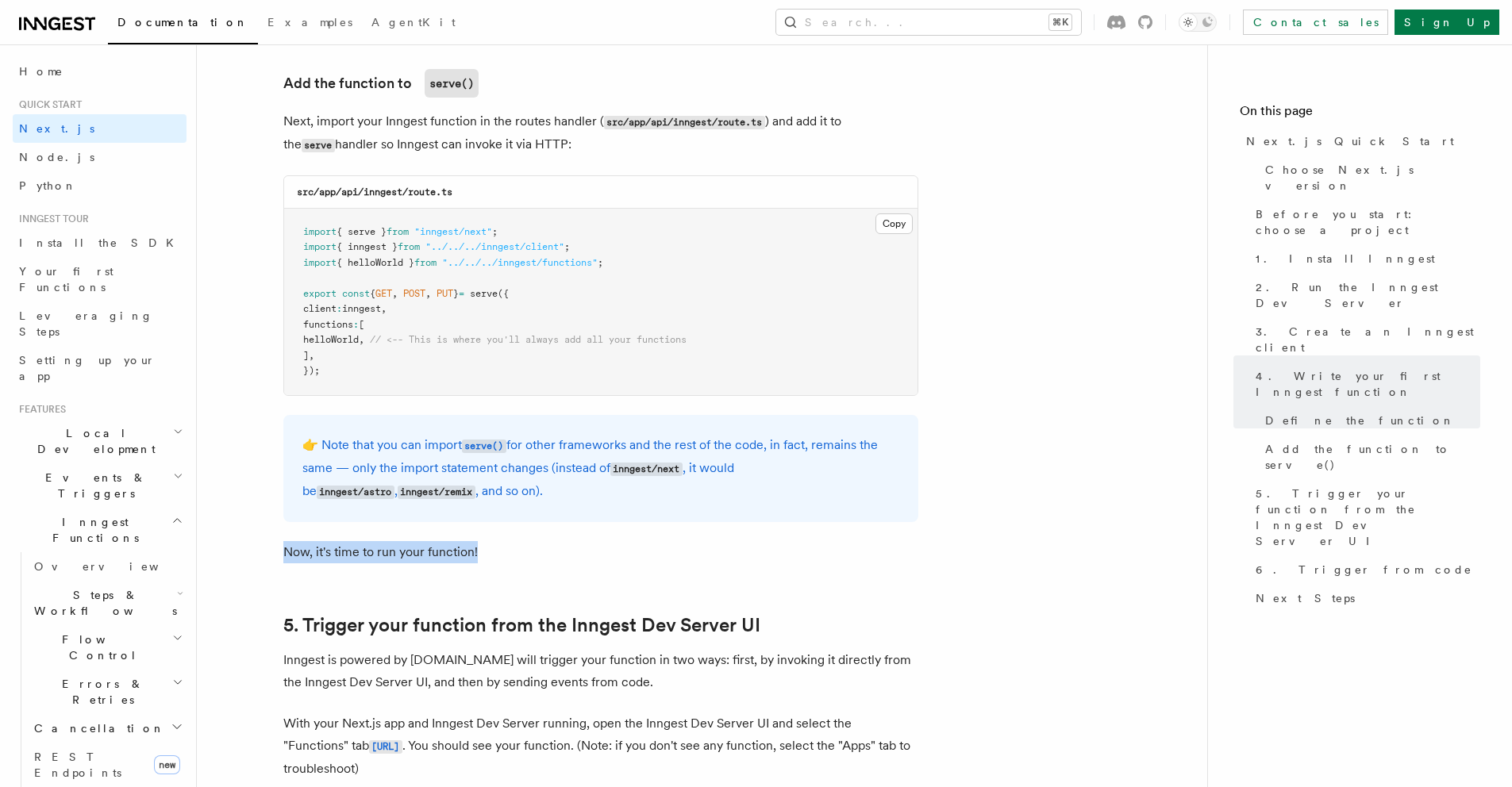
drag, startPoint x: 427, startPoint y: 558, endPoint x: 615, endPoint y: 558, distance: 188.0
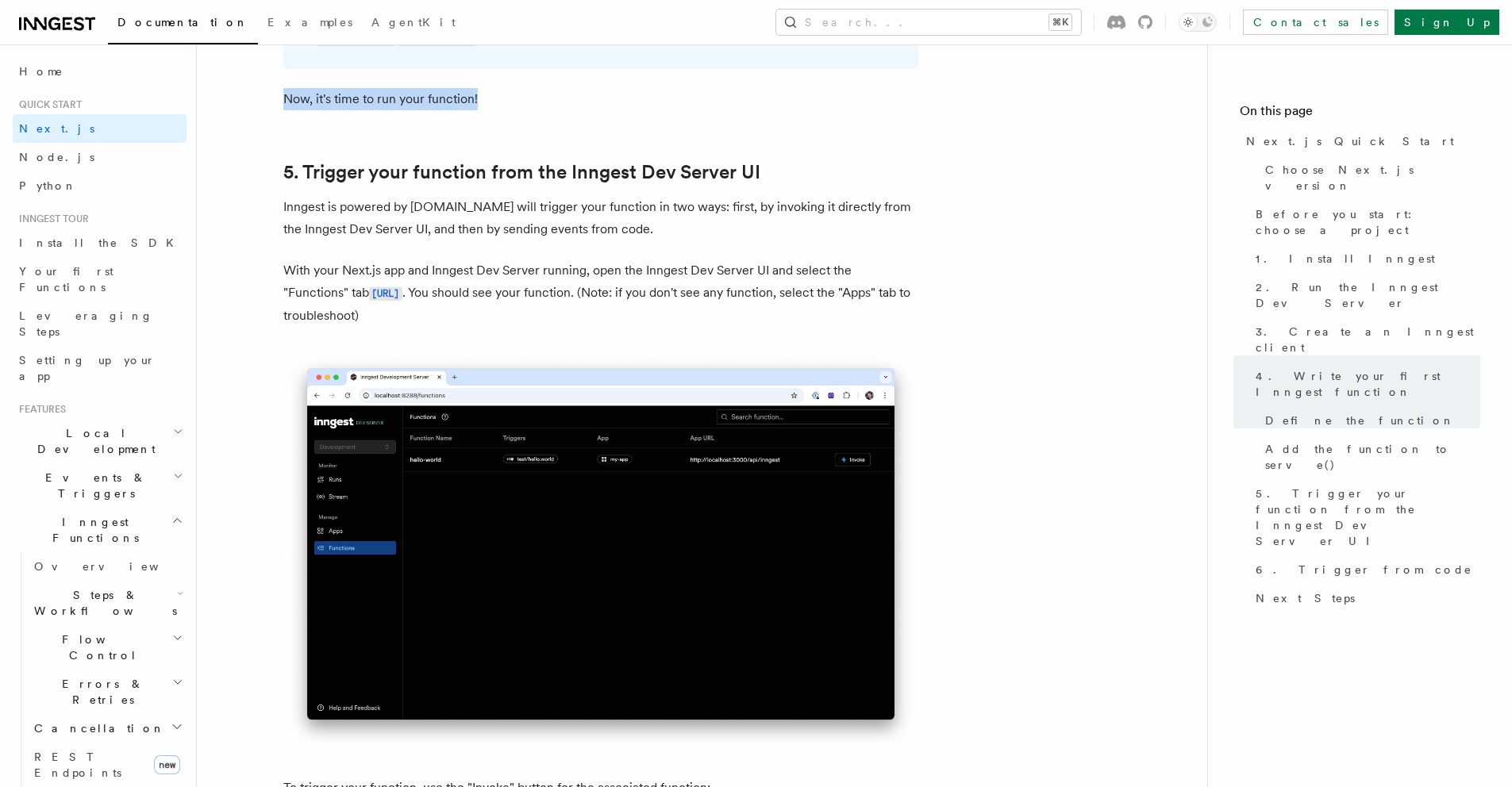
scroll to position [3600, 0]
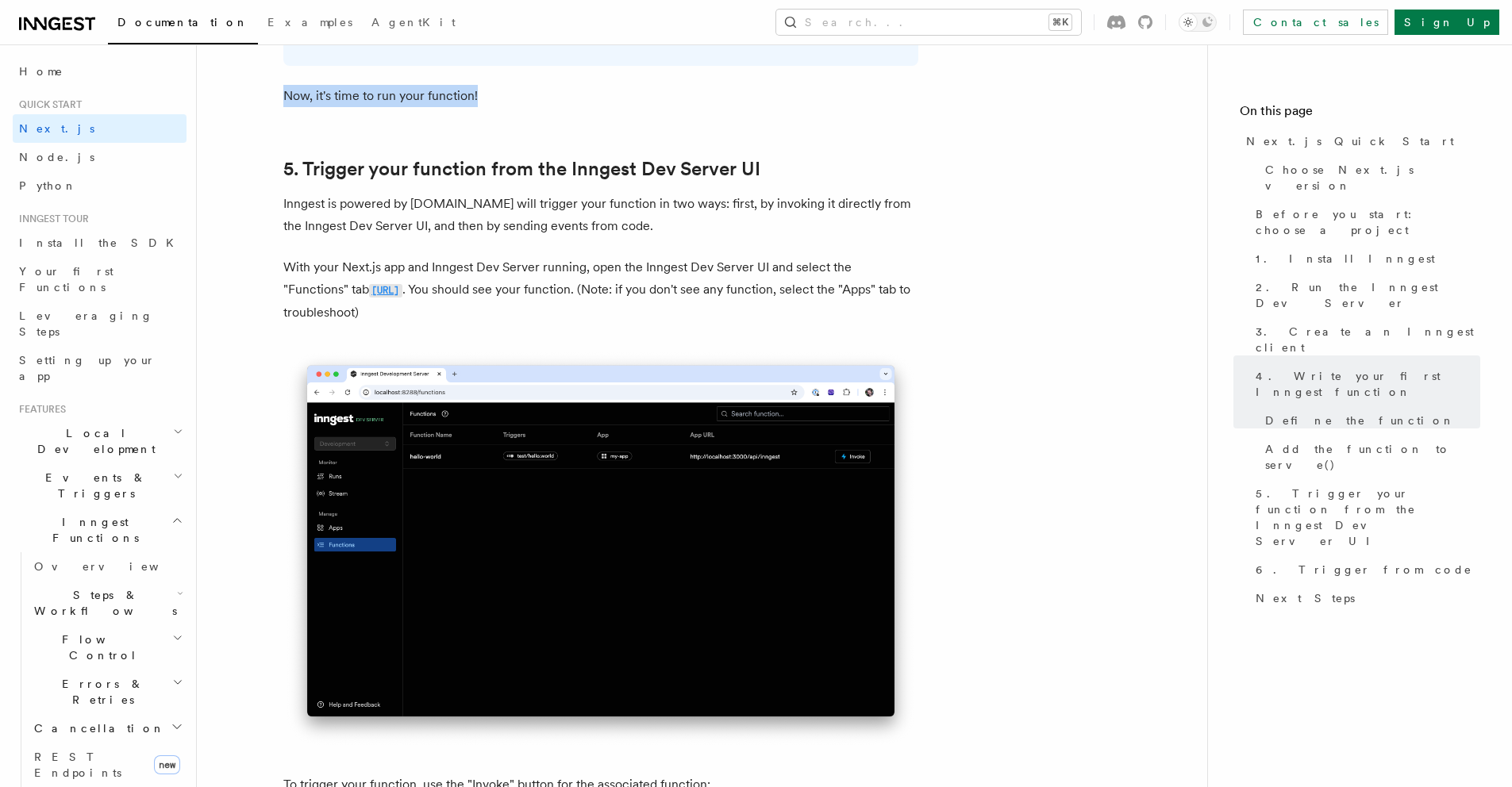
click at [403, 298] on code "[URL]" at bounding box center [385, 291] width 34 height 13
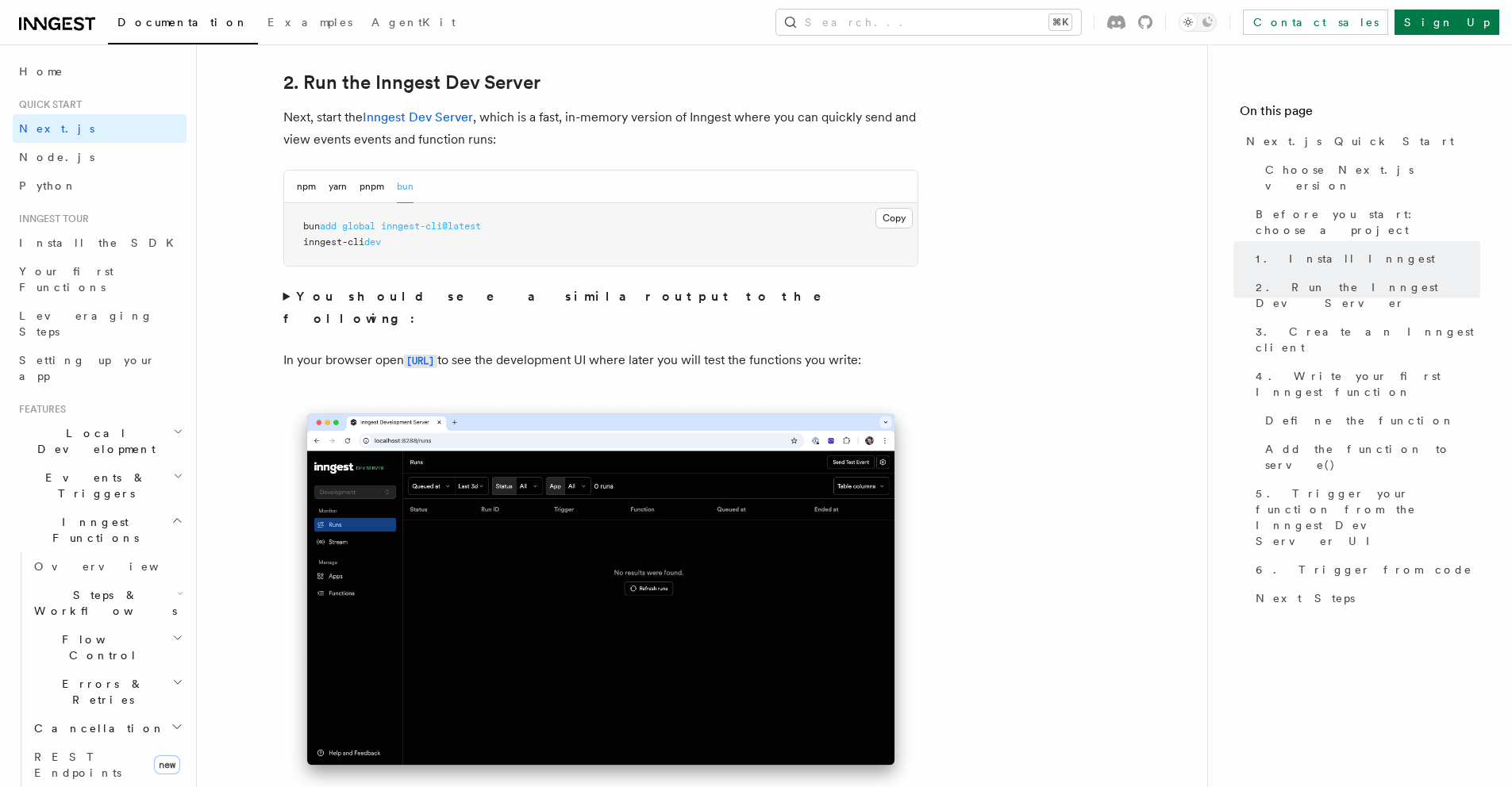
scroll to position [1097, 0]
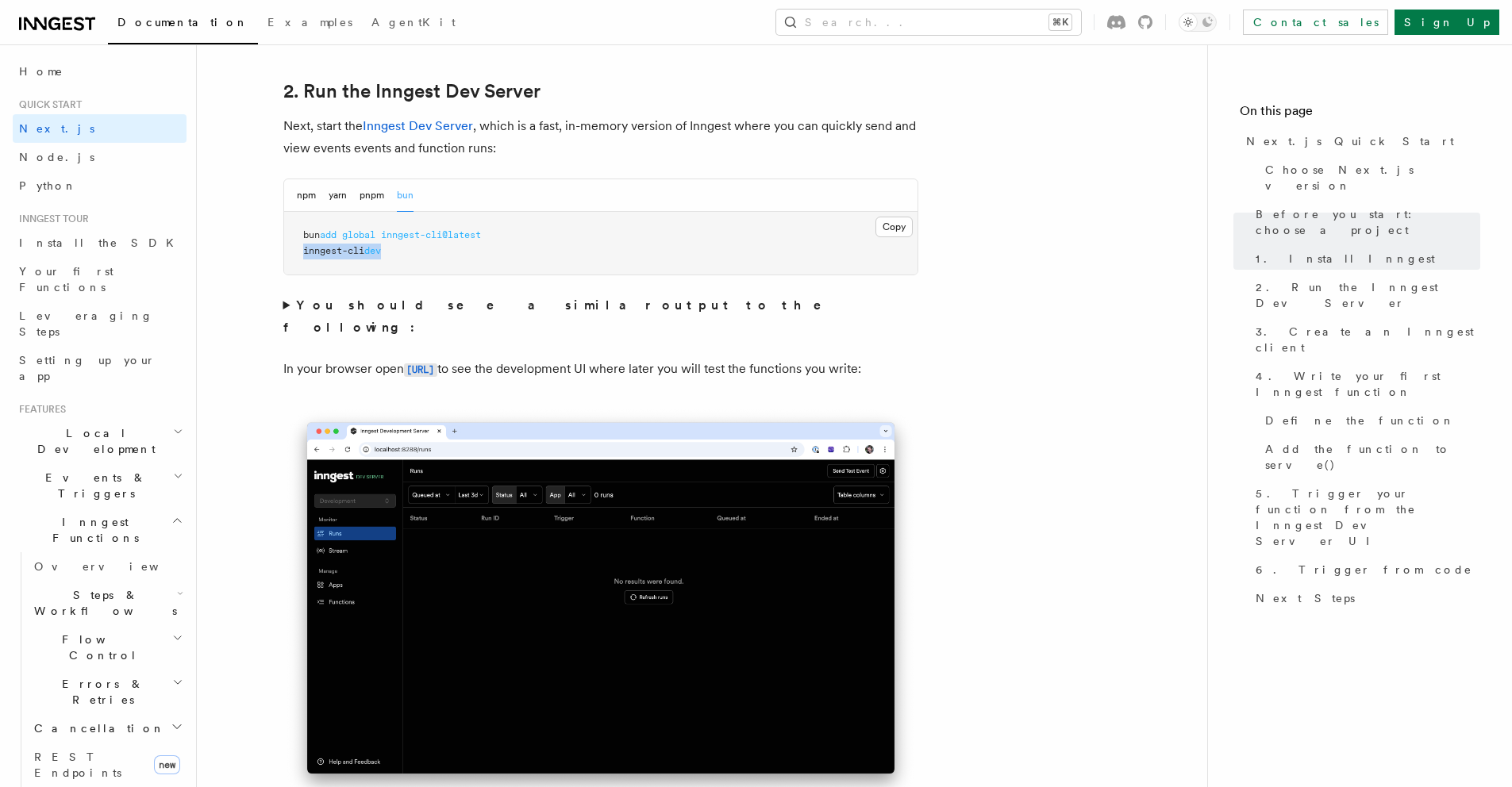
drag, startPoint x: 289, startPoint y: 256, endPoint x: 439, endPoint y: 252, distance: 150.1
click at [439, 252] on pre "bun add global inngest-cli@latest inngest-cli dev" at bounding box center [601, 243] width 633 height 62
click at [914, 222] on pre "bun add global inngest-cli@latest inngest-cli dev" at bounding box center [601, 243] width 633 height 62
click at [902, 230] on button "Copy Copied" at bounding box center [894, 226] width 37 height 20
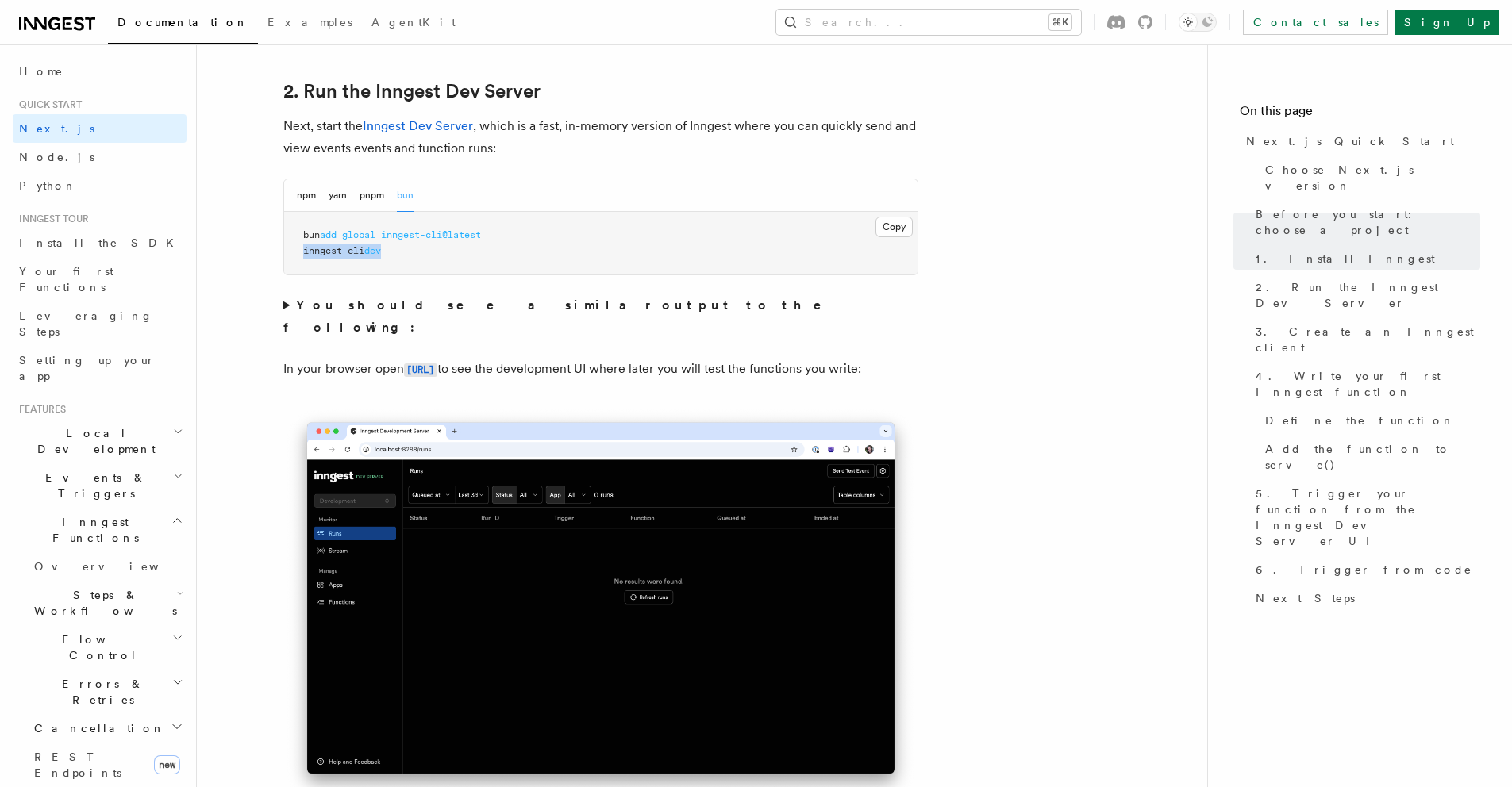
drag, startPoint x: 289, startPoint y: 252, endPoint x: 489, endPoint y: 253, distance: 200.0
click at [486, 253] on pre "bun add global inngest-cli@latest inngest-cli dev" at bounding box center [601, 243] width 633 height 62
copy span "inngest-cli dev"
click at [294, 198] on div "npm yarn pnpm bun" at bounding box center [601, 196] width 633 height 33
click at [304, 195] on button "npm" at bounding box center [307, 196] width 19 height 33
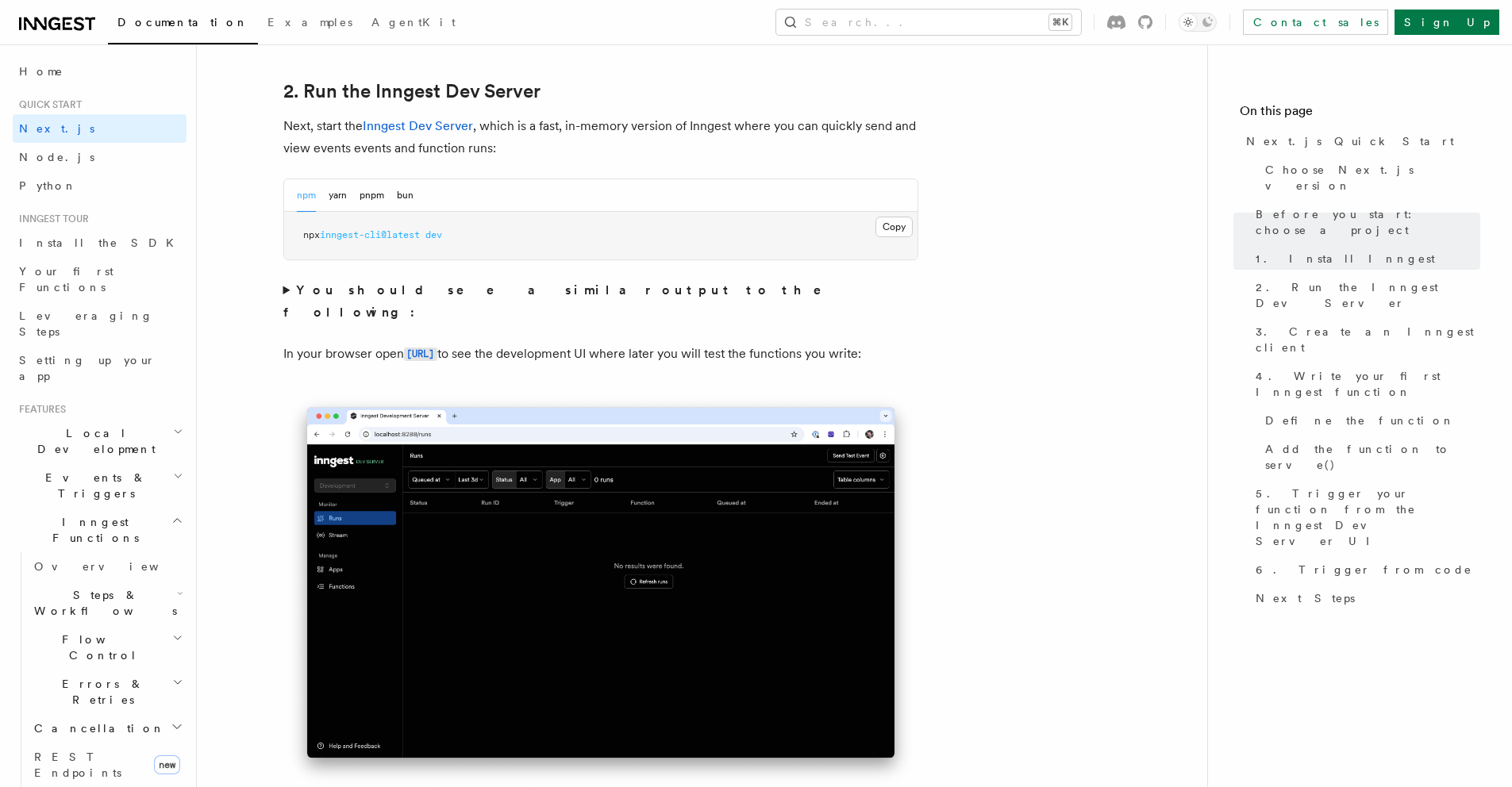
drag, startPoint x: 468, startPoint y: 239, endPoint x: 478, endPoint y: 235, distance: 10.8
click at [478, 235] on pre "npx inngest-cli@latest dev" at bounding box center [601, 236] width 633 height 48
drag, startPoint x: 478, startPoint y: 235, endPoint x: 306, endPoint y: 234, distance: 172.0
click at [306, 234] on pre "npx inngest-cli@latest dev" at bounding box center [601, 236] width 633 height 48
copy span "px inngest-cli@latest dev"
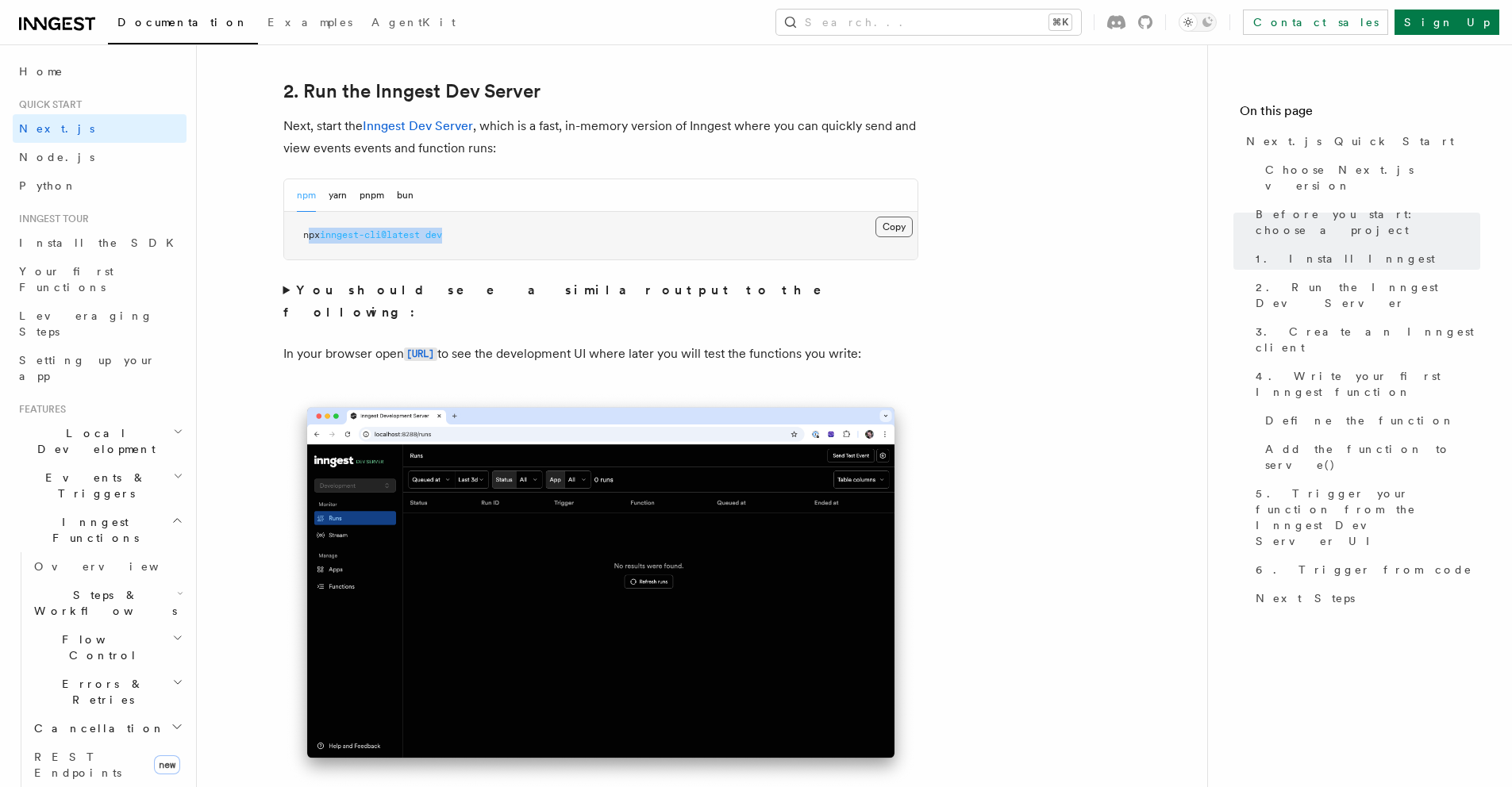
click at [893, 227] on button "Copy Copied" at bounding box center [894, 226] width 37 height 20
click at [735, 242] on pre "npx inngest-cli@latest dev" at bounding box center [601, 236] width 633 height 48
drag, startPoint x: 558, startPoint y: 239, endPoint x: 611, endPoint y: 238, distance: 53.0
click at [612, 239] on pre "npx inngest-cli@latest dev" at bounding box center [601, 236] width 633 height 48
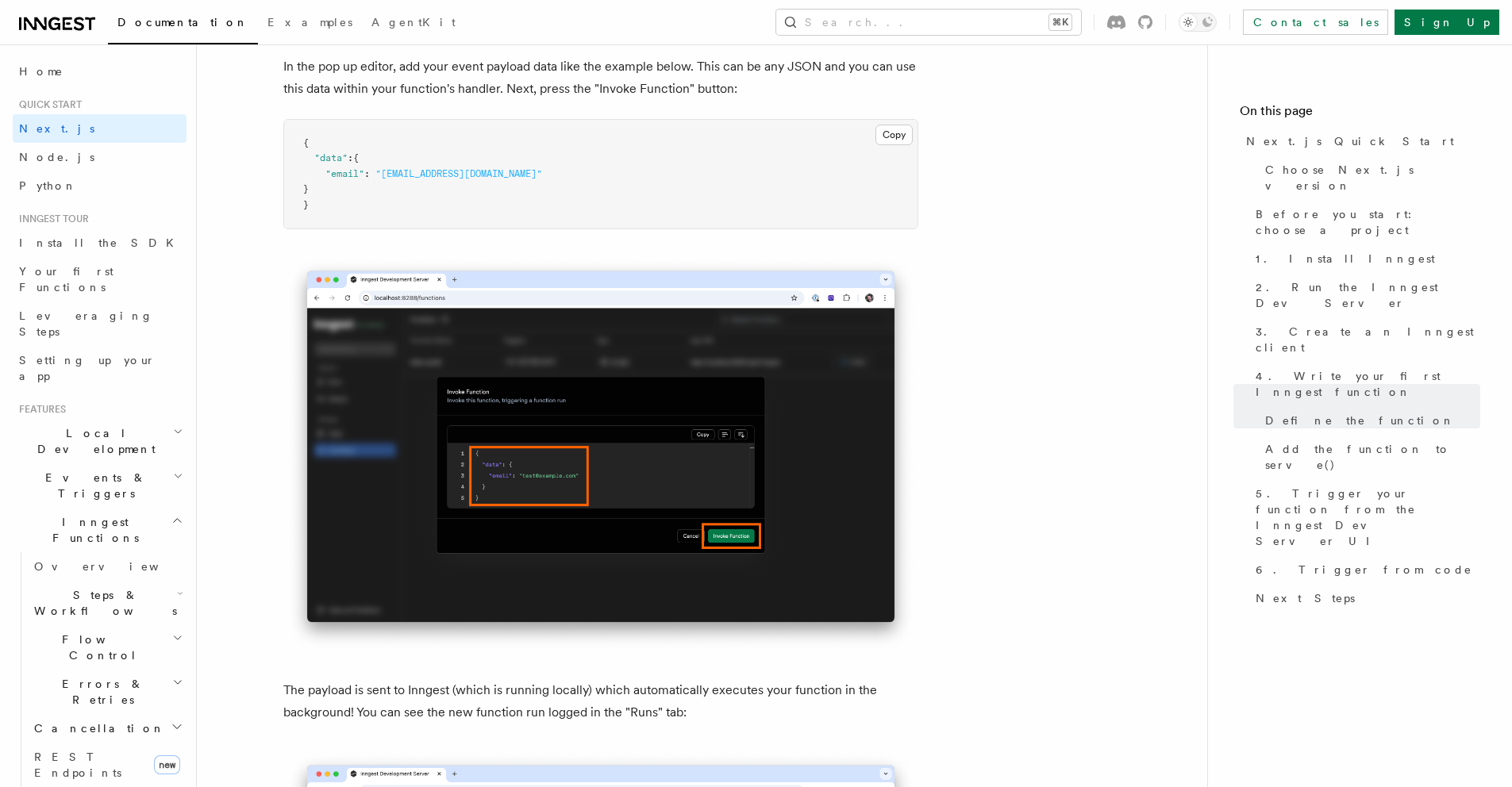
scroll to position [4370, 0]
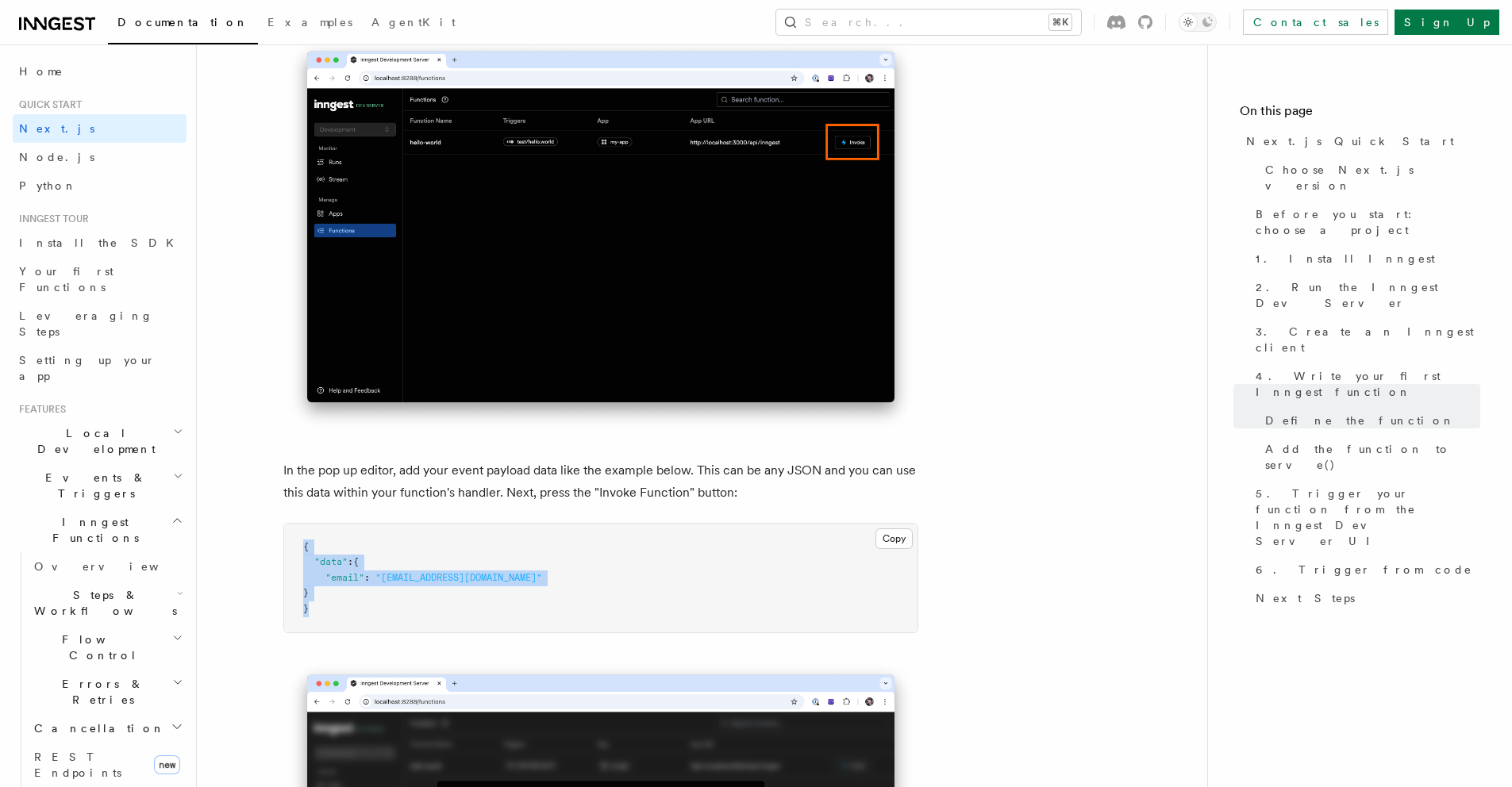
drag, startPoint x: 287, startPoint y: 551, endPoint x: 339, endPoint y: 636, distance: 99.6
click at [339, 633] on pre "{ "data" : { "email" : "[EMAIL_ADDRESS][DOMAIN_NAME]" } }" at bounding box center [601, 578] width 633 height 110
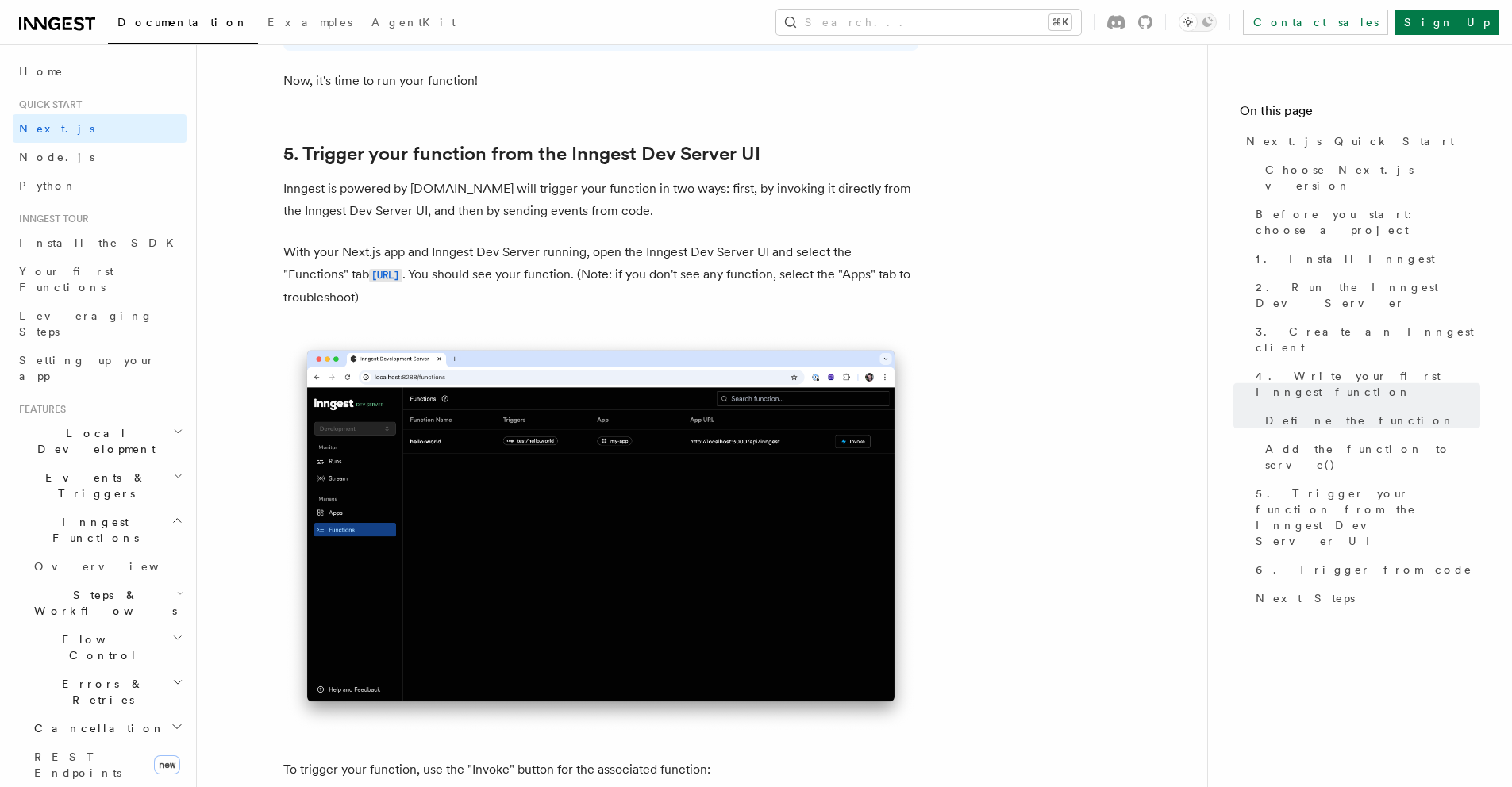
scroll to position [3592, 0]
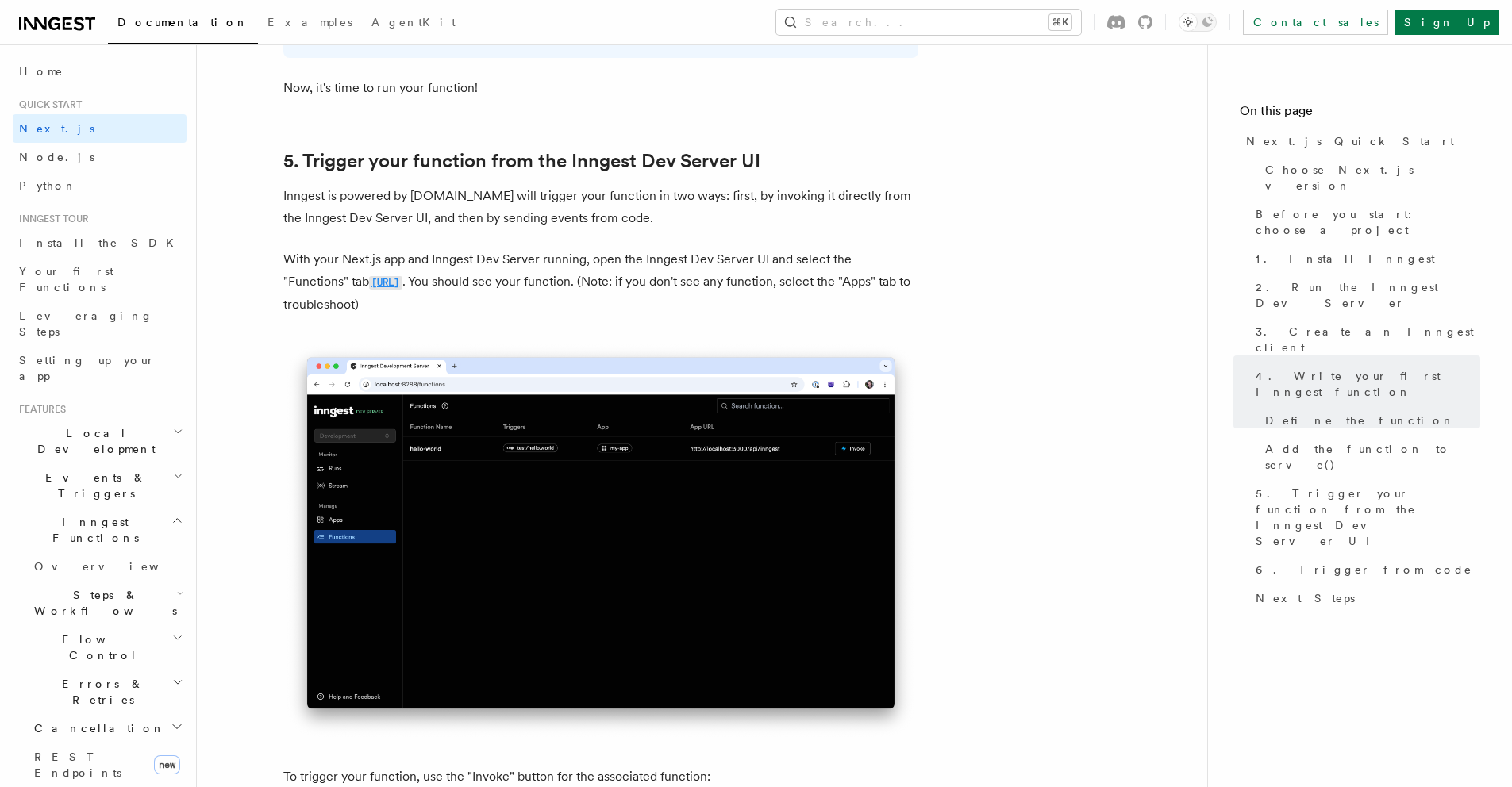
click at [403, 286] on code "[URL]" at bounding box center [385, 283] width 34 height 13
